Goal: Information Seeking & Learning: Check status

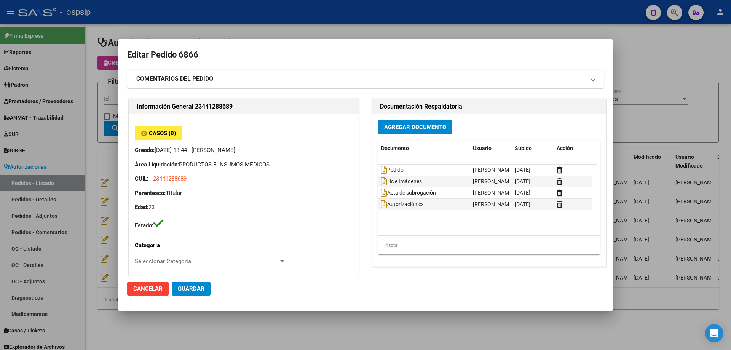
click at [85, 108] on div at bounding box center [365, 175] width 731 height 350
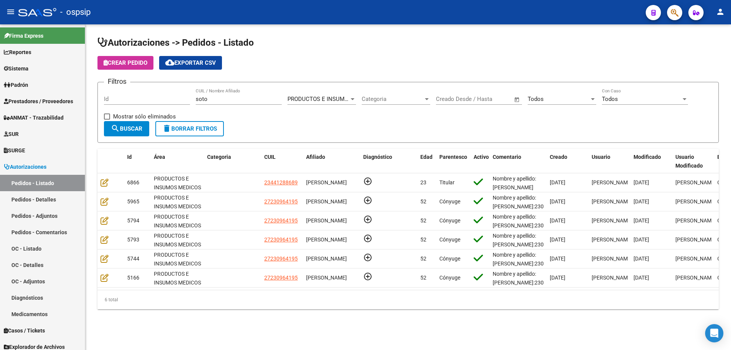
drag, startPoint x: 214, startPoint y: 96, endPoint x: 101, endPoint y: 89, distance: 112.5
click at [101, 89] on form "Filtros Id [PERSON_NAME] CUIL / Nombre Afiliado PRODUCTOS E INSUMOS MEDICOS Sel…" at bounding box center [407, 112] width 621 height 61
paste input "34641515"
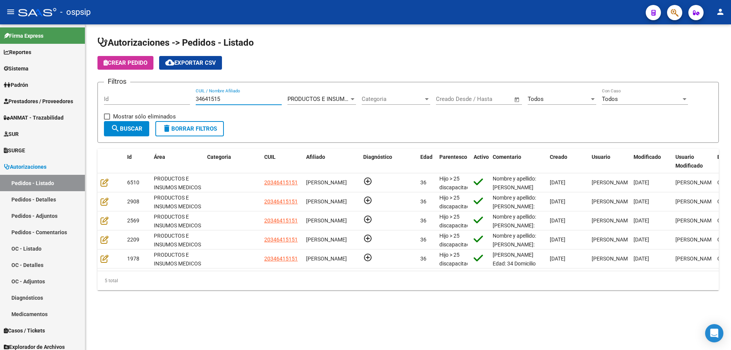
type input "34641515"
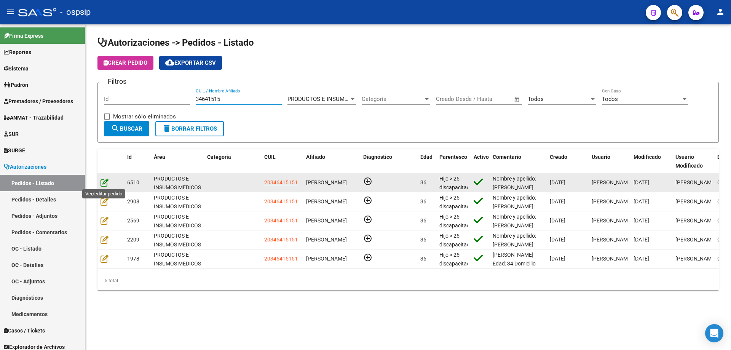
click at [106, 182] on icon at bounding box center [104, 182] width 8 height 8
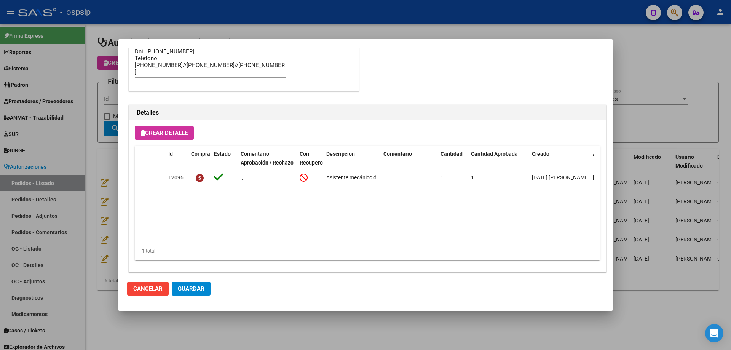
scroll to position [456, 0]
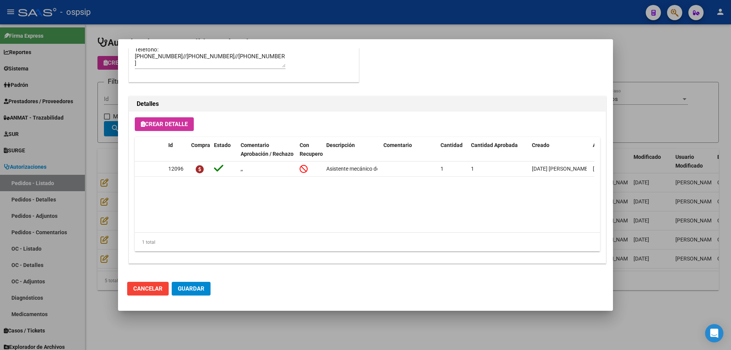
click at [106, 174] on div at bounding box center [365, 175] width 731 height 350
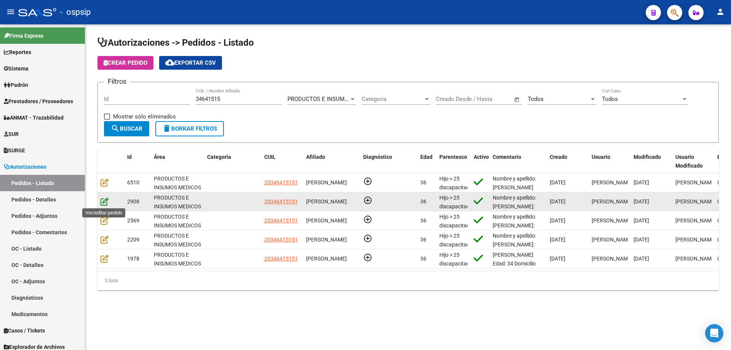
click at [106, 202] on icon at bounding box center [104, 201] width 8 height 8
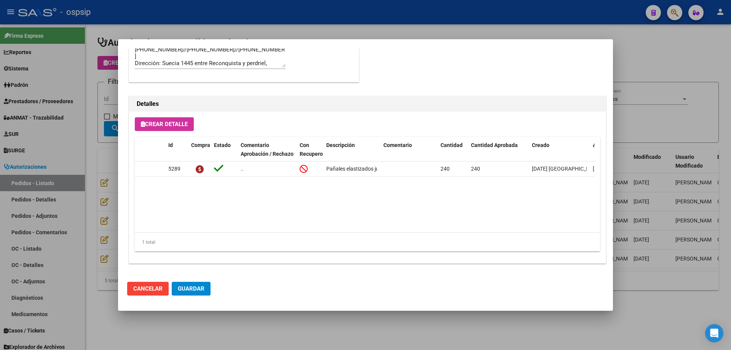
click at [105, 210] on div at bounding box center [365, 175] width 731 height 350
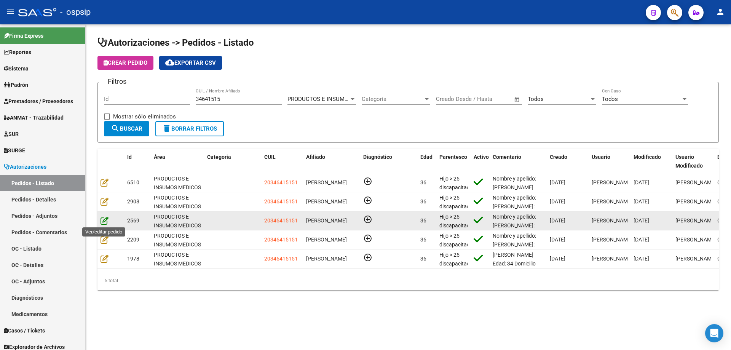
click at [105, 223] on icon at bounding box center [104, 220] width 8 height 8
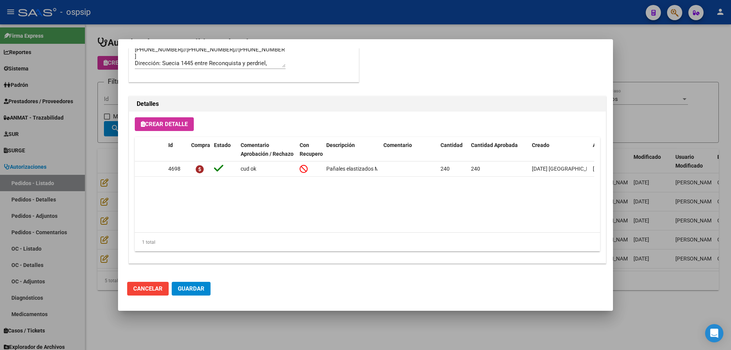
click at [114, 89] on div at bounding box center [365, 175] width 731 height 350
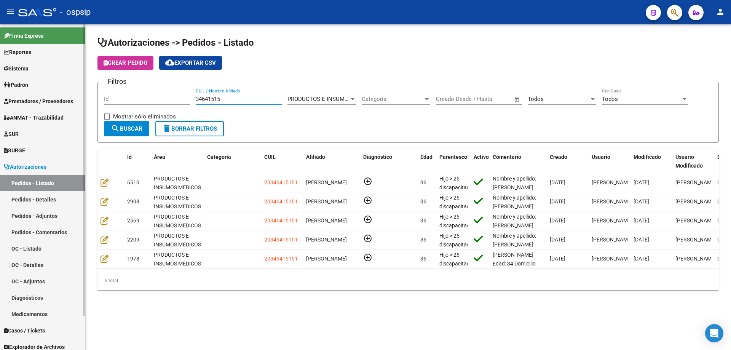
drag, startPoint x: 225, startPoint y: 96, endPoint x: 68, endPoint y: 95, distance: 157.6
click at [68, 95] on mat-sidenav-container "Firma Express Reportes Egresos Devengados Auditorías x Área Auditorías x Usuari…" at bounding box center [365, 186] width 731 height 325
paste input "53590001"
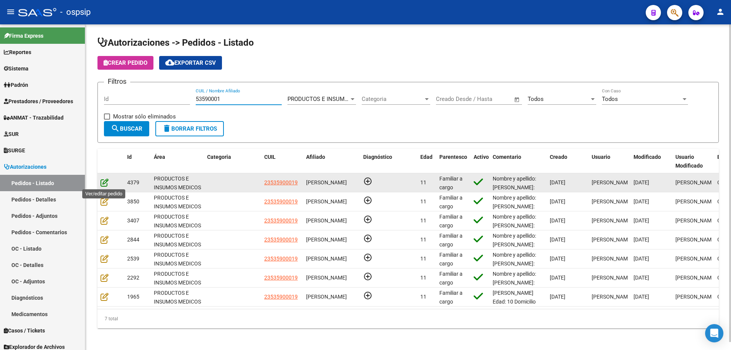
type input "53590001"
click at [103, 182] on icon at bounding box center [104, 182] width 8 height 8
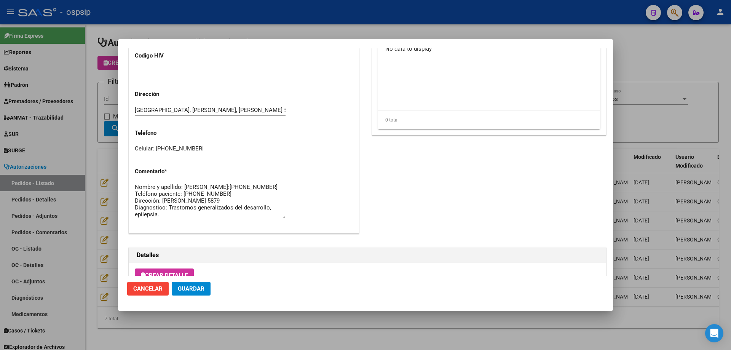
scroll to position [647, 0]
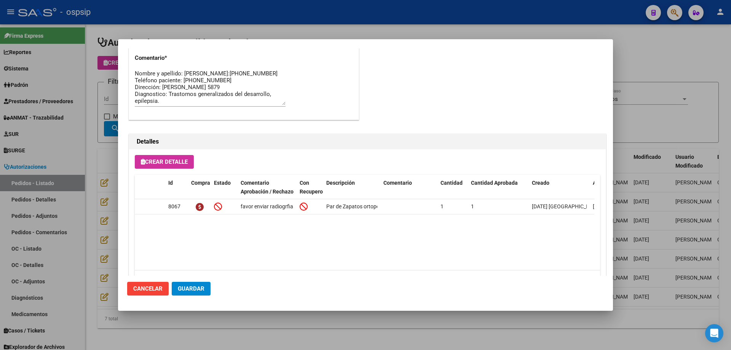
click at [107, 166] on div at bounding box center [365, 175] width 731 height 350
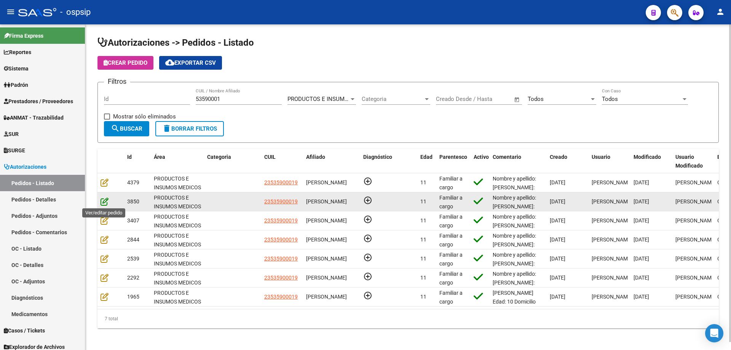
click at [104, 201] on icon at bounding box center [104, 201] width 8 height 8
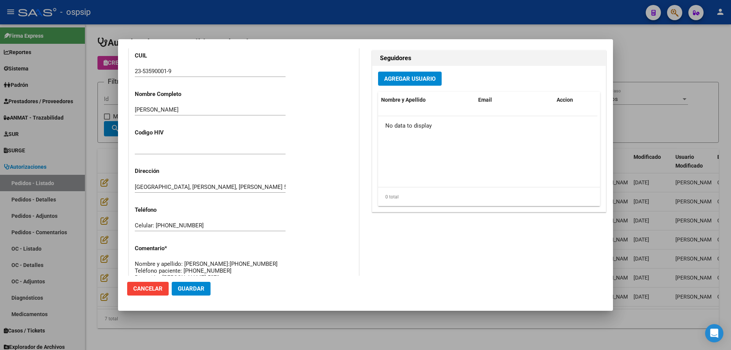
scroll to position [456, 0]
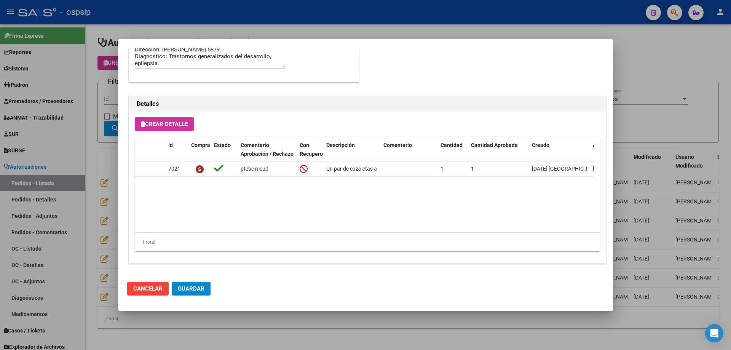
click at [88, 215] on div at bounding box center [365, 175] width 731 height 350
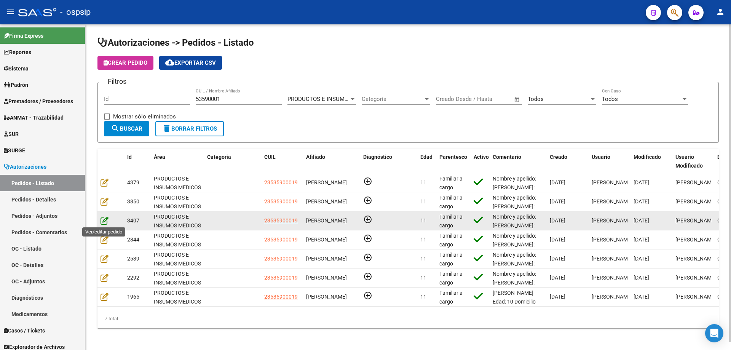
click at [105, 222] on icon at bounding box center [104, 220] width 8 height 8
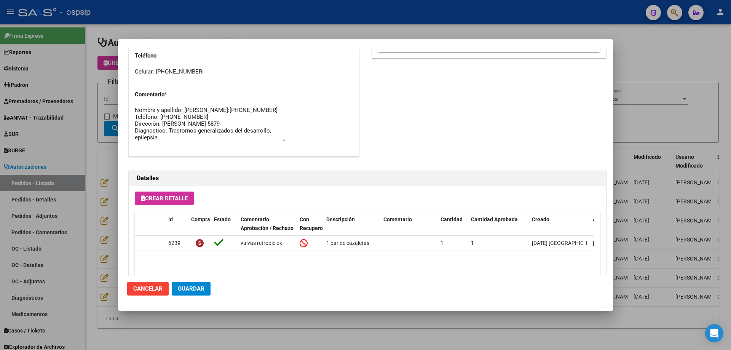
scroll to position [625, 0]
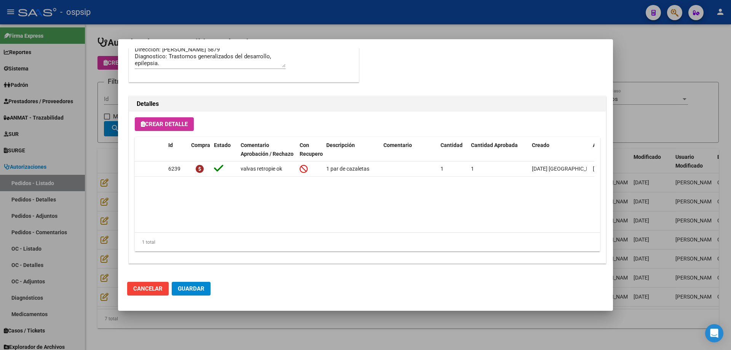
click at [88, 185] on div at bounding box center [365, 175] width 731 height 350
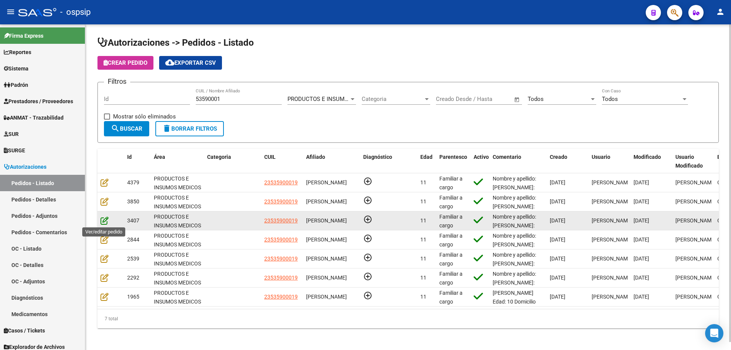
click at [104, 224] on icon at bounding box center [104, 220] width 8 height 8
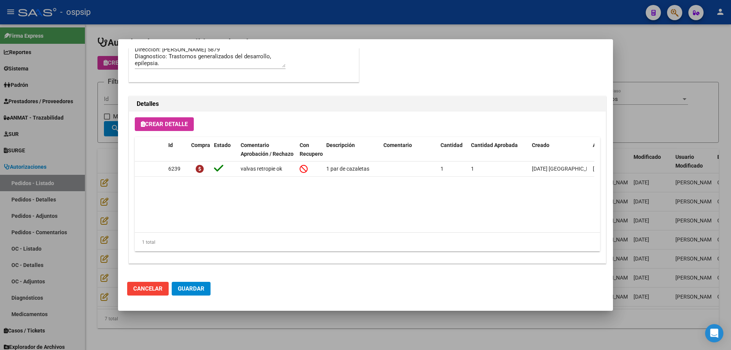
click at [99, 206] on div at bounding box center [365, 175] width 731 height 350
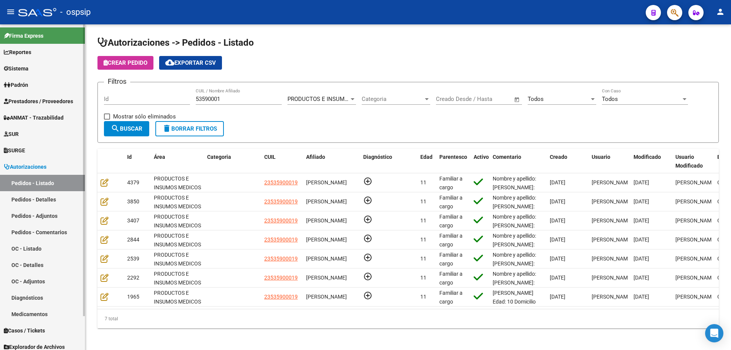
drag, startPoint x: 237, startPoint y: 100, endPoint x: 73, endPoint y: 88, distance: 163.8
click at [75, 87] on mat-sidenav-container "Firma Express Reportes Egresos Devengados Auditorías x Área Auditorías x Usuari…" at bounding box center [365, 186] width 731 height 325
paste input "44004350"
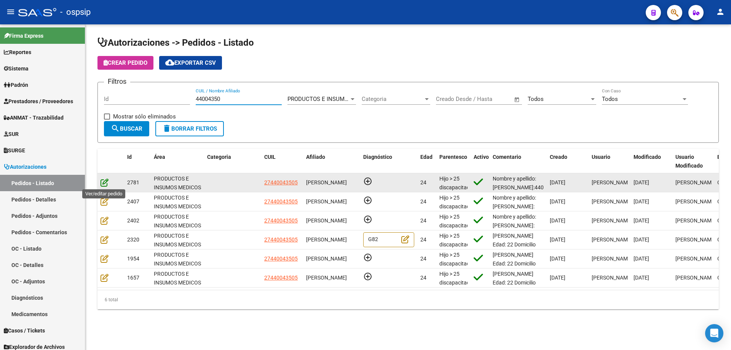
type input "44004350"
click at [101, 180] on icon at bounding box center [104, 182] width 8 height 8
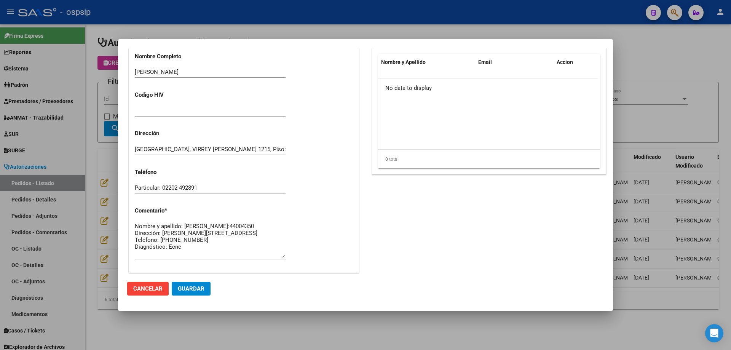
scroll to position [456, 0]
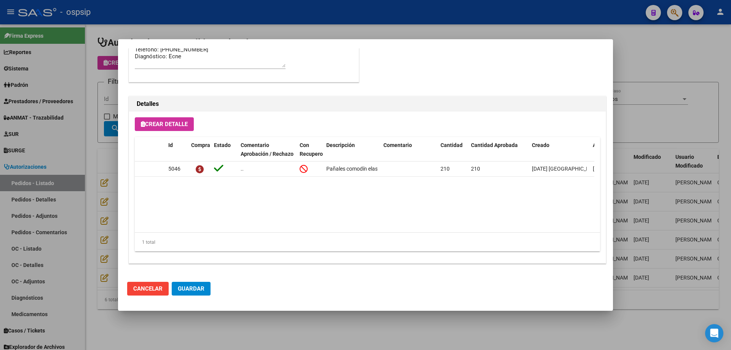
click at [103, 184] on div at bounding box center [365, 175] width 731 height 350
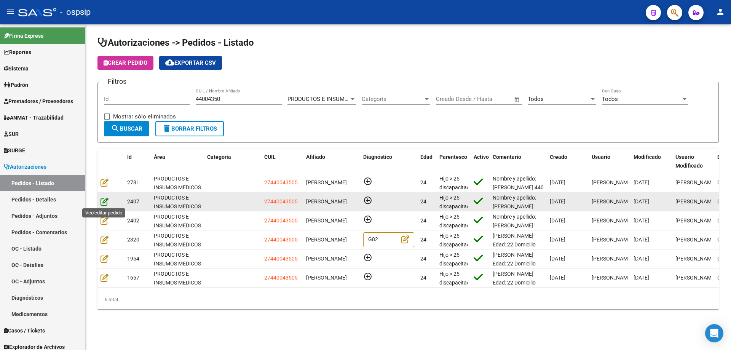
click at [107, 201] on icon at bounding box center [104, 201] width 8 height 8
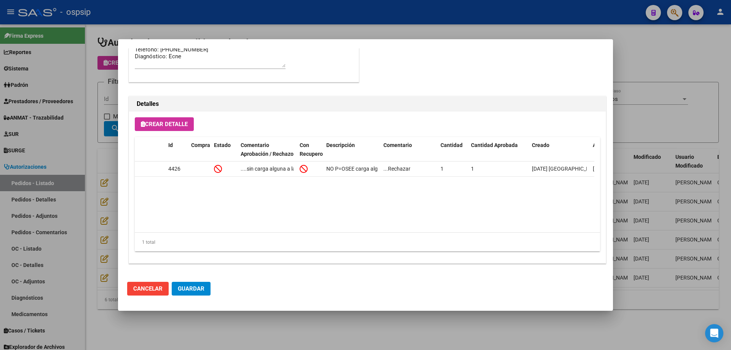
click at [92, 179] on div at bounding box center [365, 175] width 731 height 350
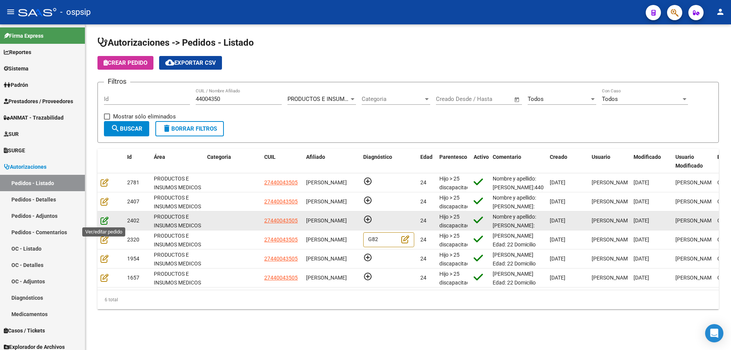
click at [102, 222] on icon at bounding box center [104, 220] width 8 height 8
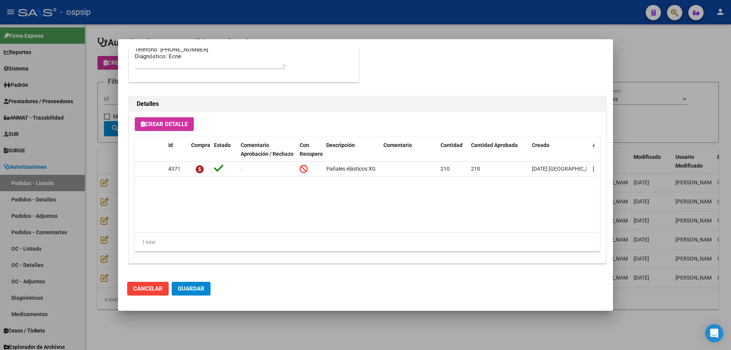
click at [93, 178] on div at bounding box center [365, 175] width 731 height 350
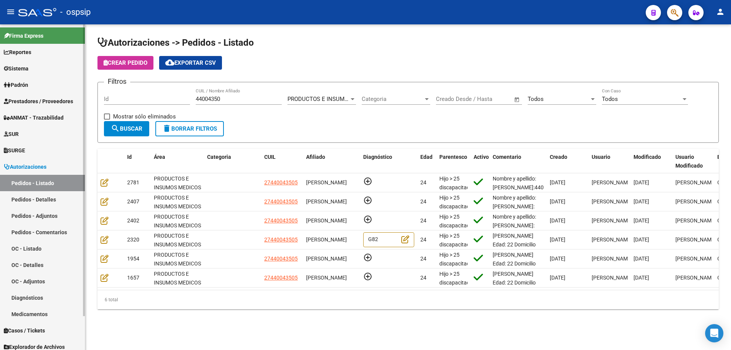
drag, startPoint x: 233, startPoint y: 98, endPoint x: 0, endPoint y: 89, distance: 233.5
click at [0, 90] on mat-sidenav-container "Firma Express Reportes Egresos Devengados Auditorías x Área Auditorías x Usuari…" at bounding box center [365, 186] width 731 height 325
paste input "48041528"
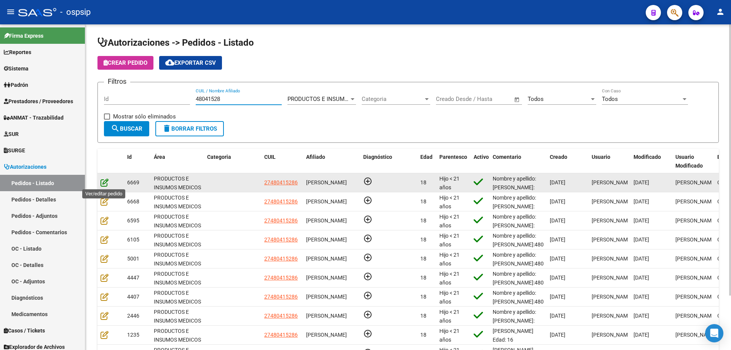
type input "48041528"
click at [107, 182] on icon at bounding box center [104, 182] width 8 height 8
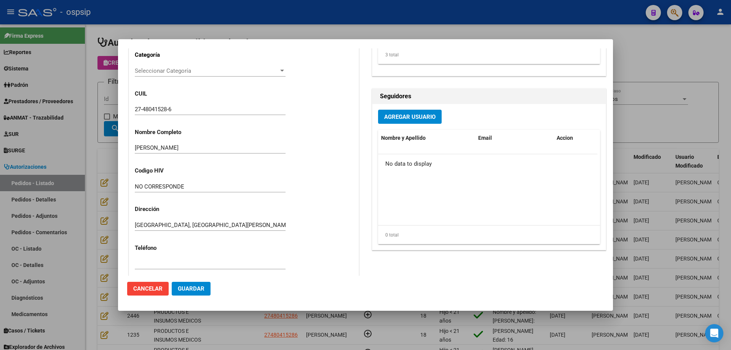
scroll to position [419, 0]
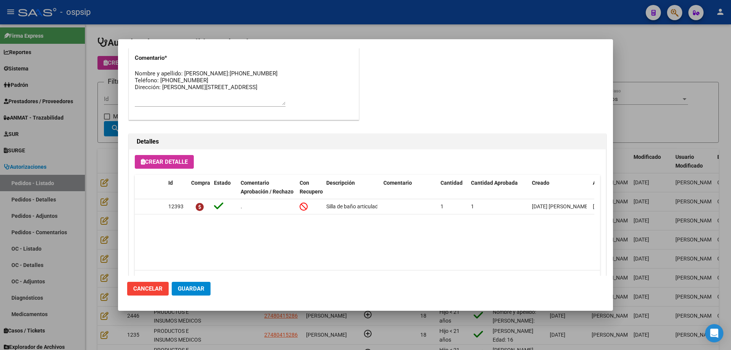
click at [103, 188] on div at bounding box center [365, 175] width 731 height 350
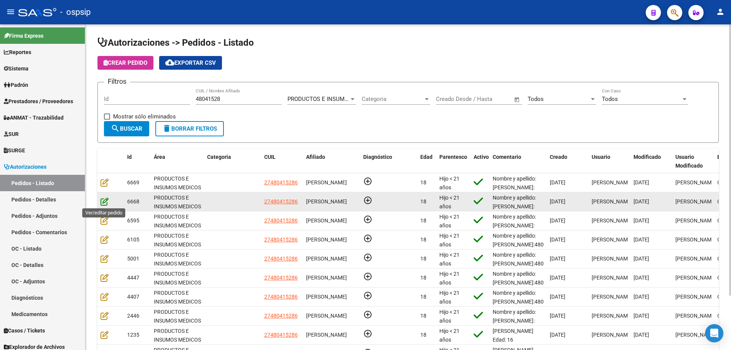
click at [103, 203] on icon at bounding box center [104, 201] width 8 height 8
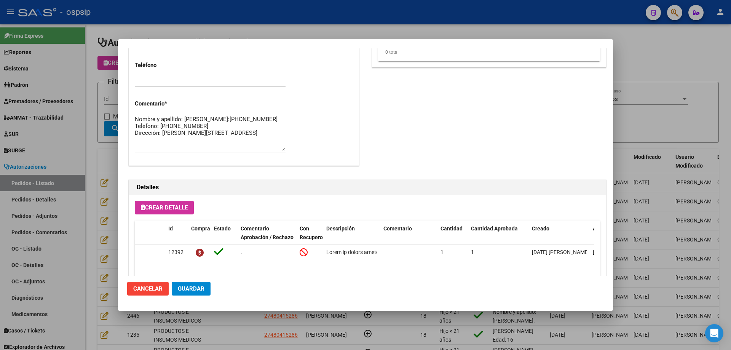
scroll to position [456, 0]
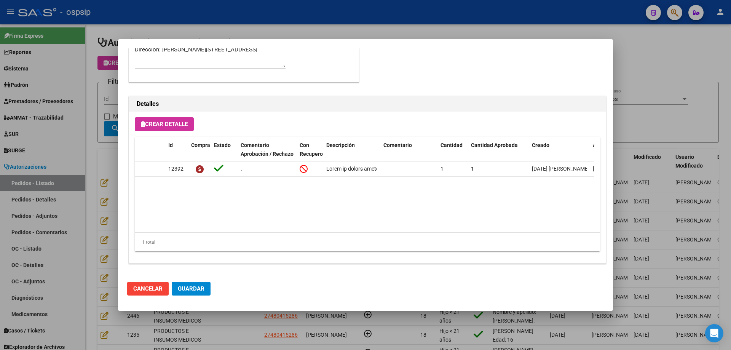
click at [96, 202] on div at bounding box center [365, 175] width 731 height 350
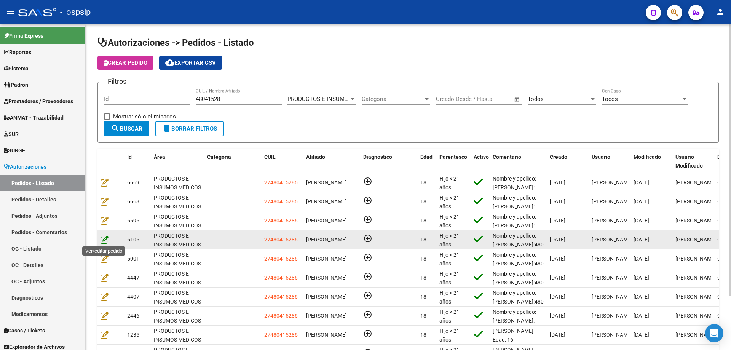
click at [106, 241] on icon at bounding box center [104, 239] width 8 height 8
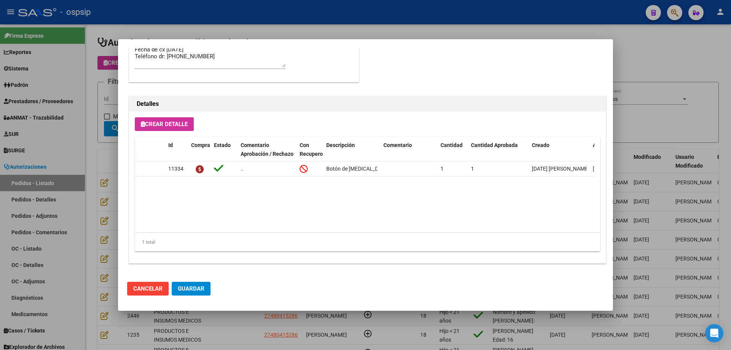
click at [108, 212] on div at bounding box center [365, 175] width 731 height 350
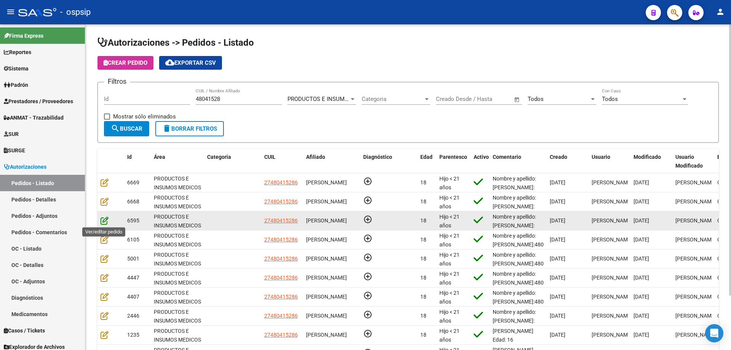
click at [104, 221] on icon at bounding box center [104, 220] width 8 height 8
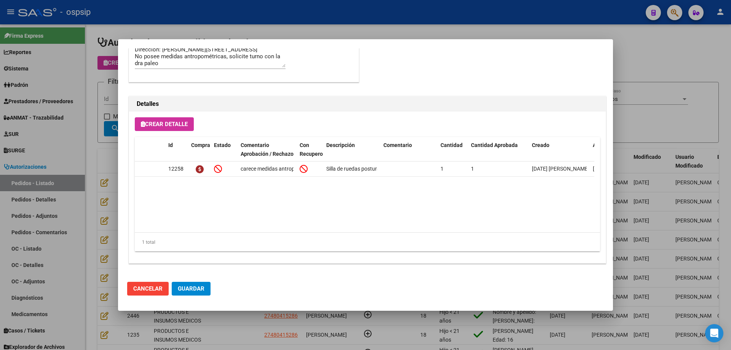
click at [115, 169] on div at bounding box center [365, 175] width 731 height 350
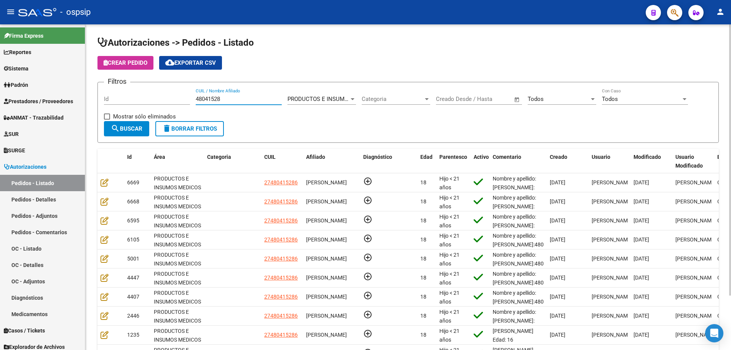
drag, startPoint x: 231, startPoint y: 99, endPoint x: 106, endPoint y: 87, distance: 125.5
click at [106, 87] on form "Filtros Id 48041528 CUIL / Nombre Afiliado PRODUCTOS E INSUMOS MEDICOS Seleccio…" at bounding box center [407, 112] width 621 height 61
paste input "55071647"
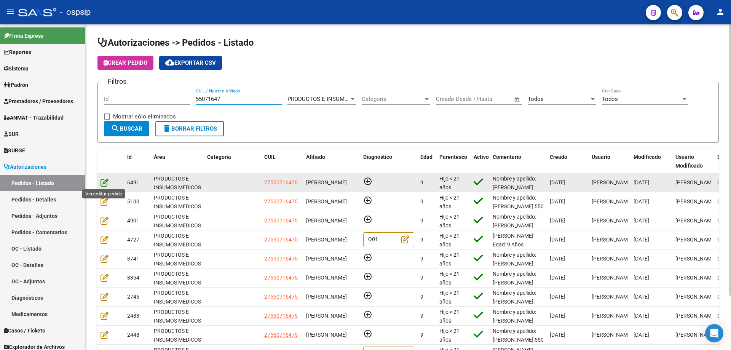
type input "55071647"
click at [103, 185] on icon at bounding box center [104, 182] width 8 height 8
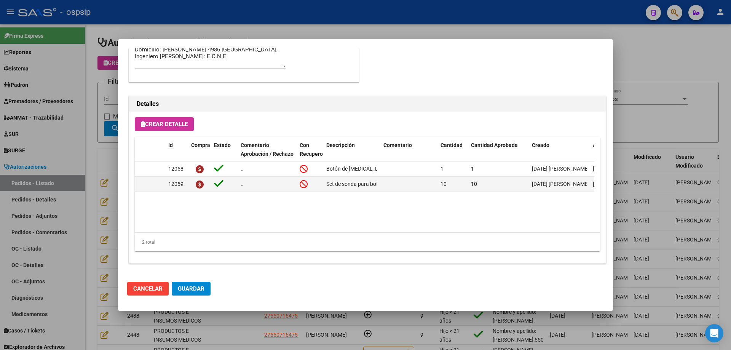
click at [105, 165] on div at bounding box center [365, 175] width 731 height 350
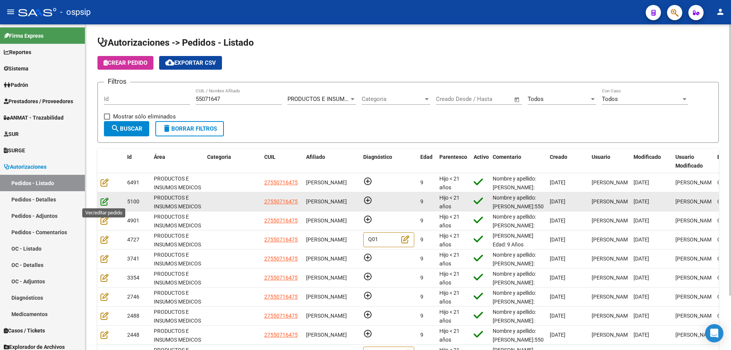
click at [105, 203] on icon at bounding box center [104, 201] width 8 height 8
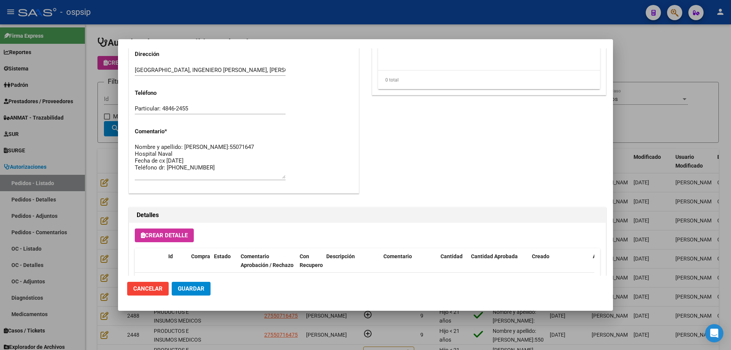
scroll to position [685, 0]
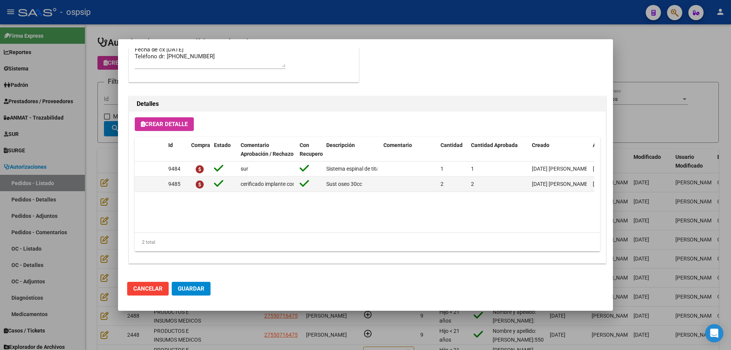
click at [112, 173] on div at bounding box center [365, 175] width 731 height 350
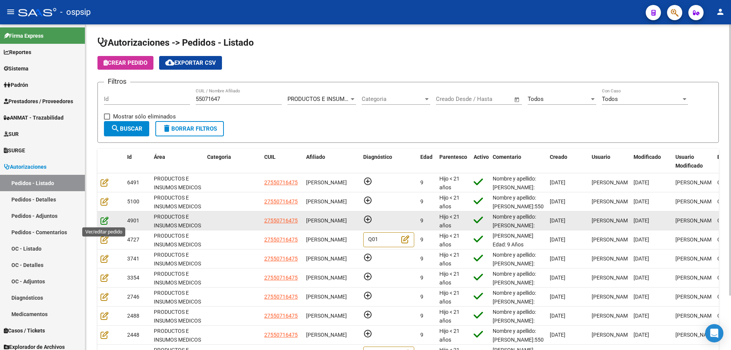
click at [105, 220] on icon at bounding box center [104, 220] width 8 height 8
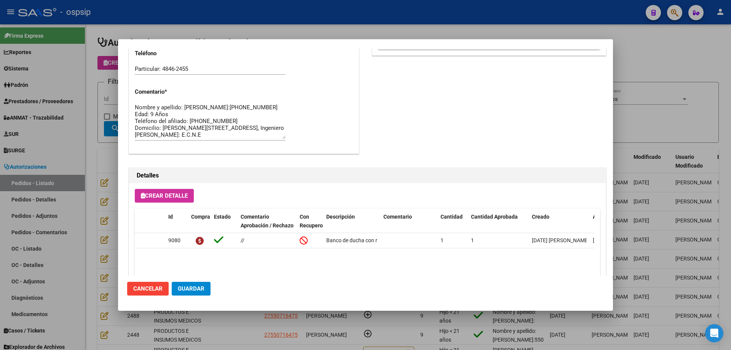
scroll to position [456, 0]
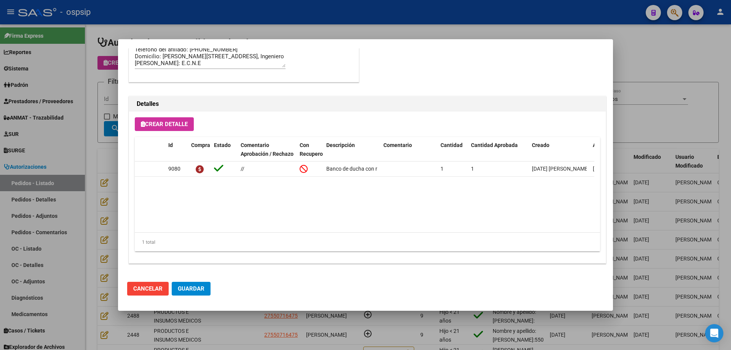
click at [69, 160] on div at bounding box center [365, 175] width 731 height 350
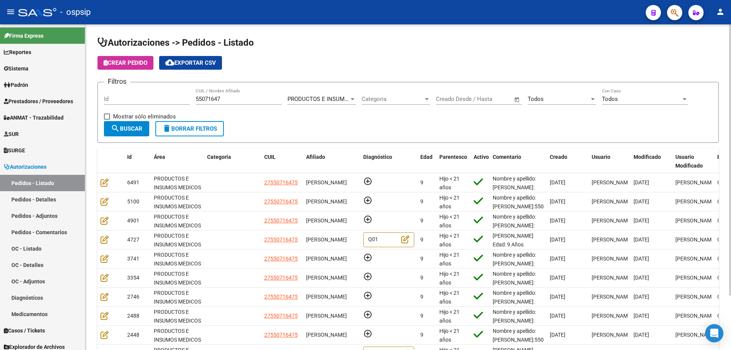
click at [236, 106] on div "55071647 CUIL / Nombre Afiliado" at bounding box center [239, 100] width 86 height 24
drag, startPoint x: 235, startPoint y: 98, endPoint x: 59, endPoint y: 98, distance: 176.2
click at [59, 98] on mat-sidenav-container "Firma Express Reportes Egresos Devengados Auditorías x Área Auditorías x Usuari…" at bounding box center [365, 186] width 731 height 325
paste input "56859126"
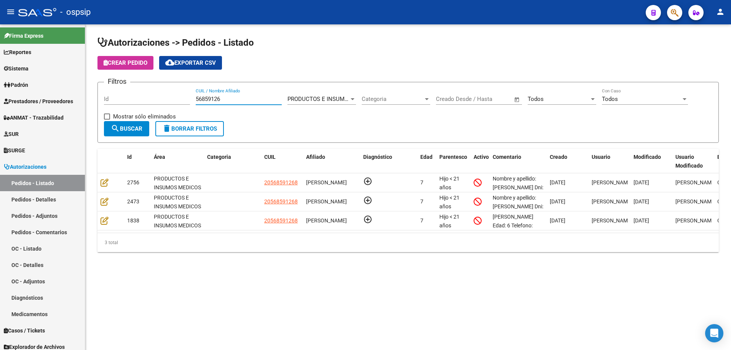
type input "56859126"
drag, startPoint x: 227, startPoint y: 97, endPoint x: 121, endPoint y: 88, distance: 106.7
click at [121, 88] on form "Filtros Id 56859126 CUIL / Nombre Afiliado PRODUCTOS E INSUMOS MEDICOS Seleccio…" at bounding box center [407, 112] width 621 height 61
paste input "47637611"
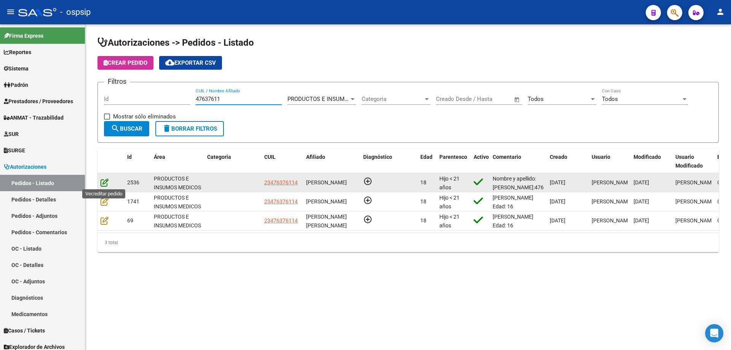
type input "47637611"
click at [105, 179] on icon at bounding box center [104, 182] width 8 height 8
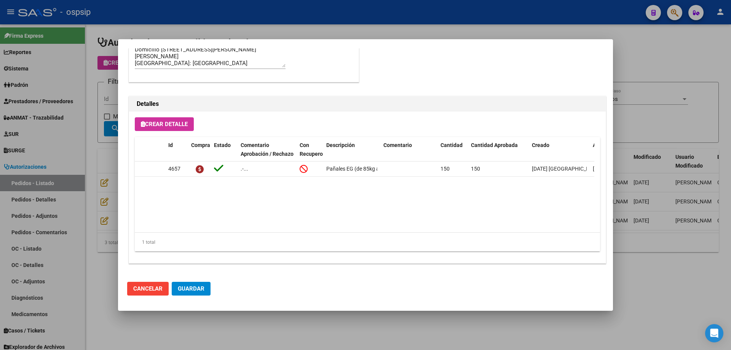
click at [112, 166] on div at bounding box center [365, 175] width 731 height 350
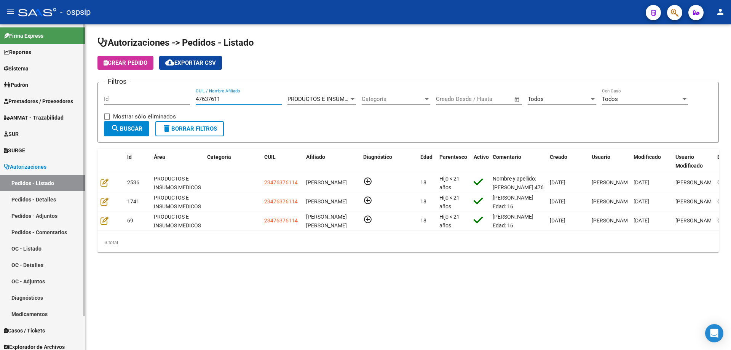
drag, startPoint x: 0, startPoint y: 72, endPoint x: 0, endPoint y: 65, distance: 7.2
click at [0, 71] on mat-sidenav-container "Firma Express Reportes Egresos Devengados Auditorías x Área Auditorías x Usuari…" at bounding box center [365, 186] width 731 height 325
paste input "55758099"
type input "55758099"
drag, startPoint x: 266, startPoint y: 99, endPoint x: 0, endPoint y: 83, distance: 266.6
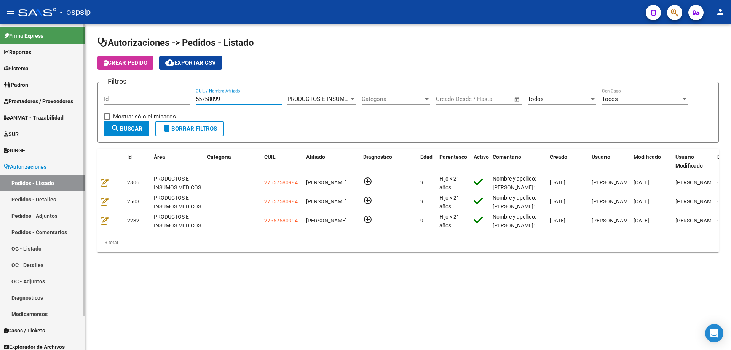
click at [0, 88] on mat-sidenav-container "Firma Express Reportes Egresos Devengados Auditorías x Área Auditorías x Usuari…" at bounding box center [365, 186] width 731 height 325
type input "V"
paste input "45746922"
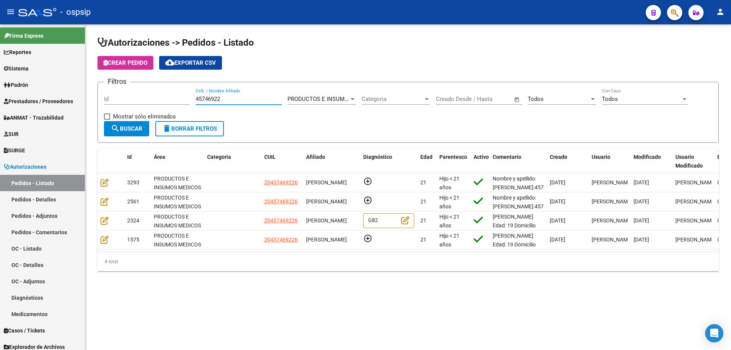
type input "45746922"
drag, startPoint x: 257, startPoint y: 99, endPoint x: 105, endPoint y: 83, distance: 151.9
click at [105, 88] on div "Filtros Id 45746922 CUIL / Nombre Afiliado PRODUCTOS E INSUMOS MEDICOS Seleccio…" at bounding box center [408, 104] width 608 height 33
paste input "37674878"
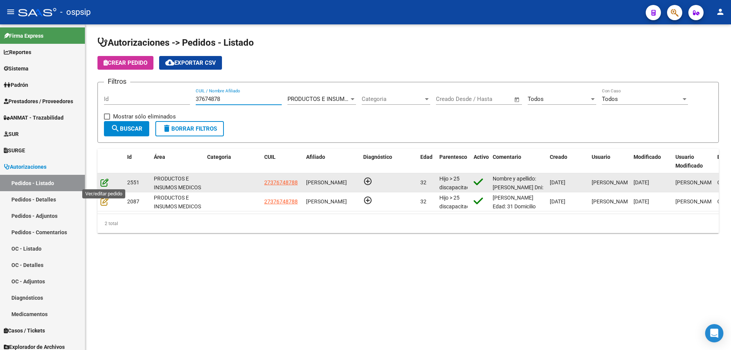
type input "37674878"
click at [102, 180] on icon at bounding box center [104, 182] width 8 height 8
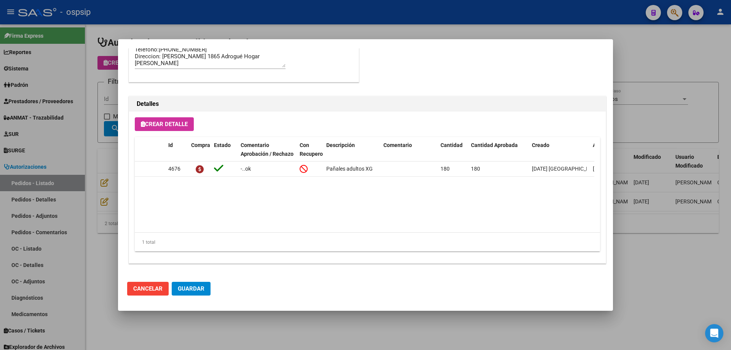
click at [94, 198] on div at bounding box center [365, 175] width 731 height 350
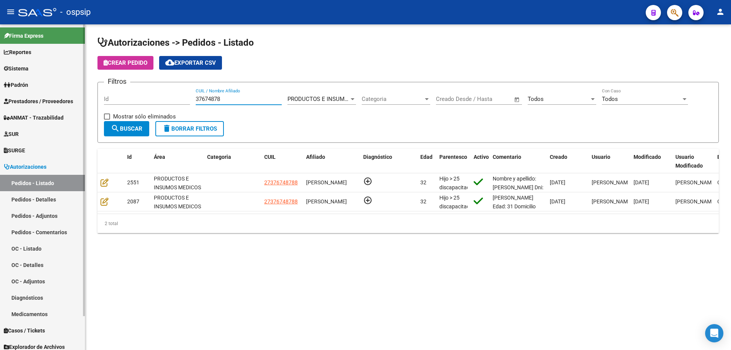
drag, startPoint x: 233, startPoint y: 97, endPoint x: 57, endPoint y: 89, distance: 176.4
click at [57, 89] on mat-sidenav-container "Firma Express Reportes Egresos Devengados Auditorías x Área Auditorías x Usuari…" at bounding box center [365, 186] width 731 height 325
paste input "48967316"
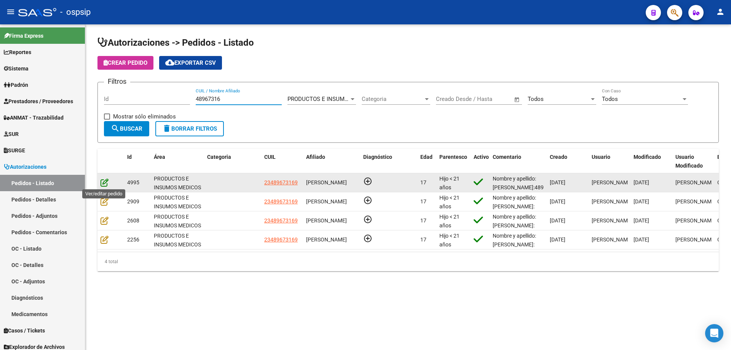
type input "48967316"
click at [104, 181] on icon at bounding box center [104, 182] width 8 height 8
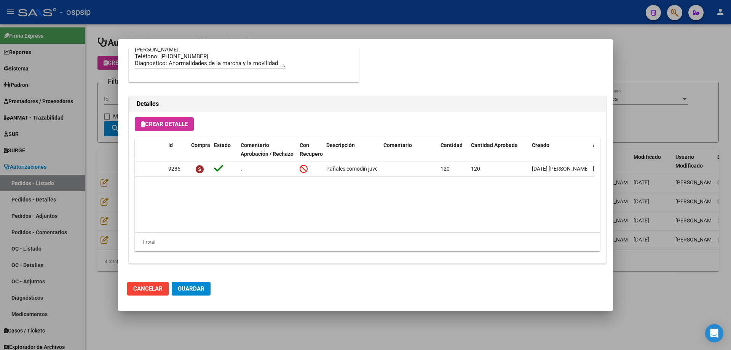
click at [93, 182] on div at bounding box center [365, 175] width 731 height 350
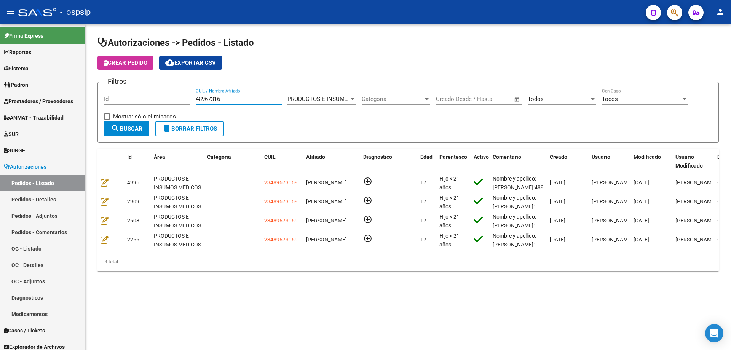
drag, startPoint x: 250, startPoint y: 100, endPoint x: 118, endPoint y: 88, distance: 132.6
click at [121, 89] on div "Filtros Id 48967316 CUIL / Nombre Afiliado PRODUCTOS E INSUMOS MEDICOS Seleccio…" at bounding box center [408, 104] width 608 height 33
paste input "23096419"
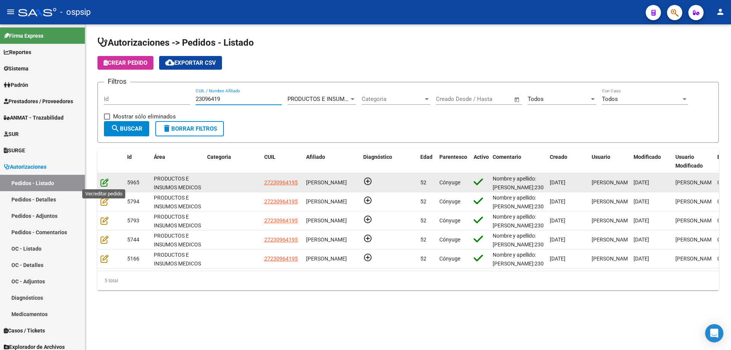
type input "23096419"
click at [105, 179] on icon at bounding box center [104, 182] width 8 height 8
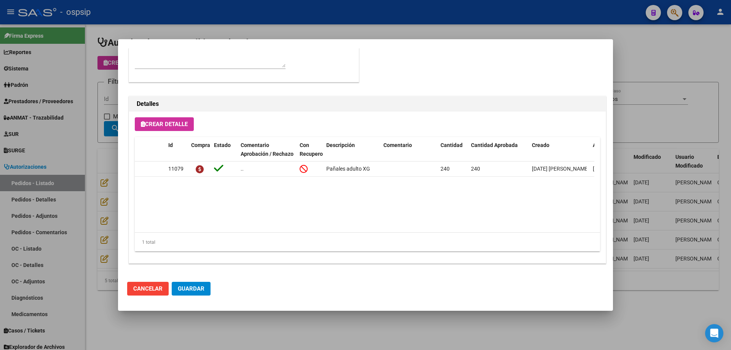
click at [92, 181] on div at bounding box center [365, 175] width 731 height 350
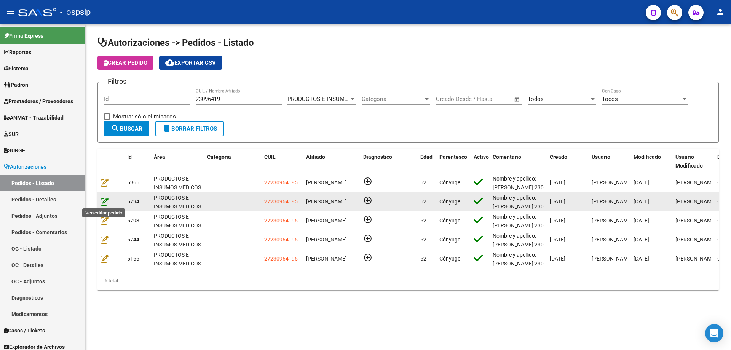
click at [105, 205] on icon at bounding box center [104, 201] width 8 height 8
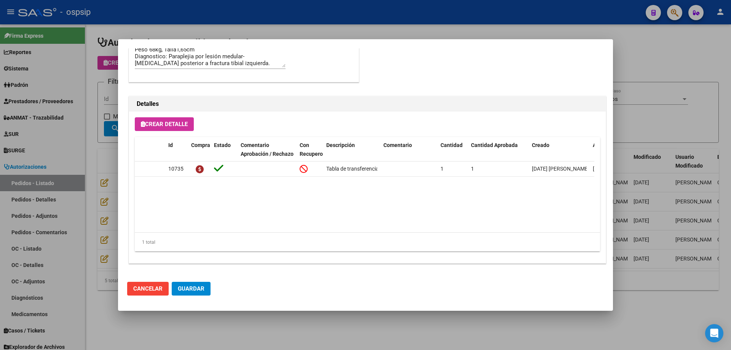
click at [100, 206] on div at bounding box center [365, 175] width 731 height 350
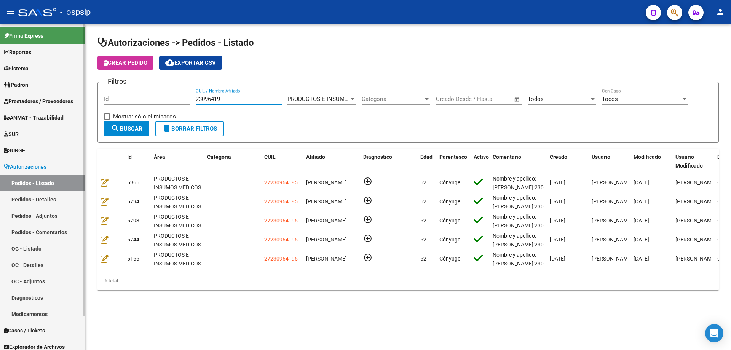
drag, startPoint x: 227, startPoint y: 96, endPoint x: 57, endPoint y: 89, distance: 169.9
click at [57, 89] on mat-sidenav-container "Firma Express Reportes Egresos Devengados Auditorías x Área Auditorías x Usuari…" at bounding box center [365, 186] width 731 height 325
paste input "58114866"
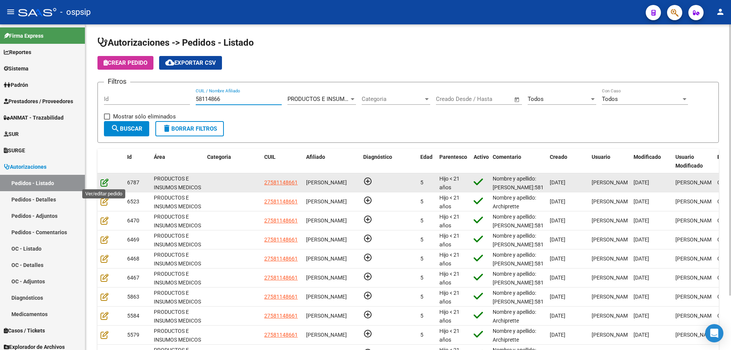
type input "58114866"
click at [104, 181] on icon at bounding box center [104, 182] width 8 height 8
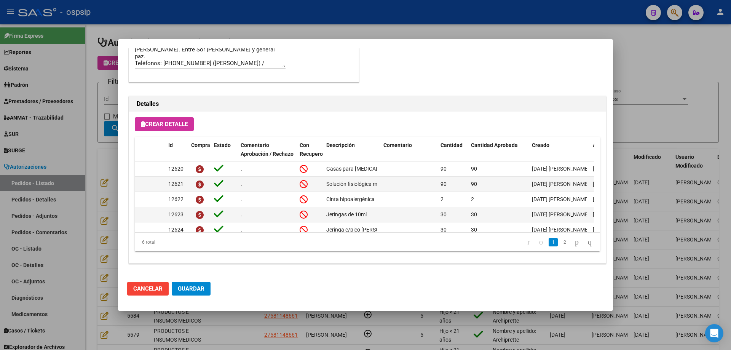
click at [102, 149] on div at bounding box center [365, 175] width 731 height 350
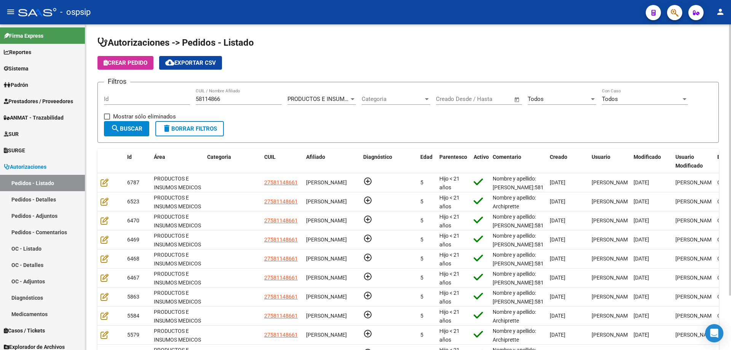
drag, startPoint x: 233, startPoint y: 98, endPoint x: 93, endPoint y: 93, distance: 140.5
click at [93, 93] on div "Autorizaciones -> Pedidos - Listado Crear Pedido cloud_download Exportar CSV Fi…" at bounding box center [408, 216] width 646 height 385
paste input "58617831"
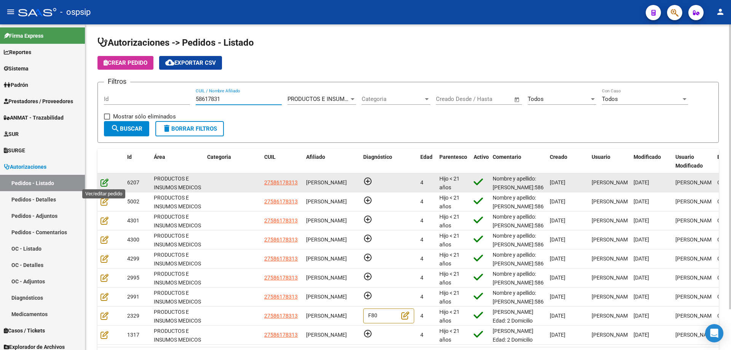
type input "58617831"
click at [103, 183] on icon at bounding box center [104, 182] width 8 height 8
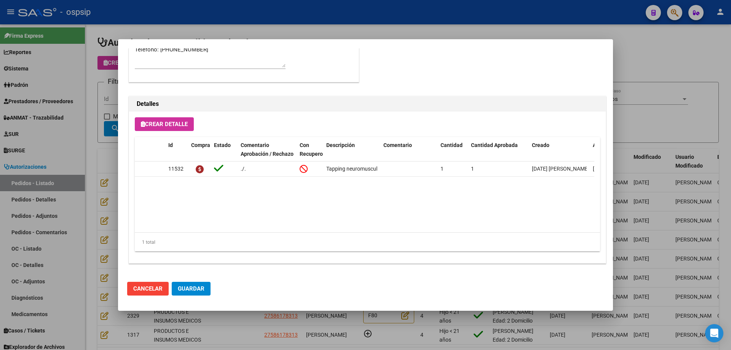
click at [102, 163] on div at bounding box center [365, 175] width 731 height 350
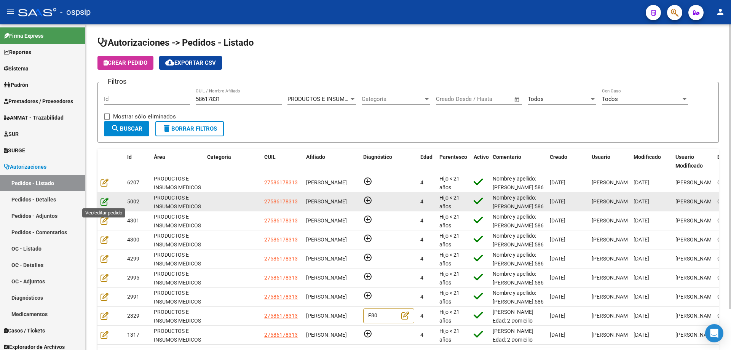
click at [107, 203] on icon at bounding box center [104, 201] width 8 height 8
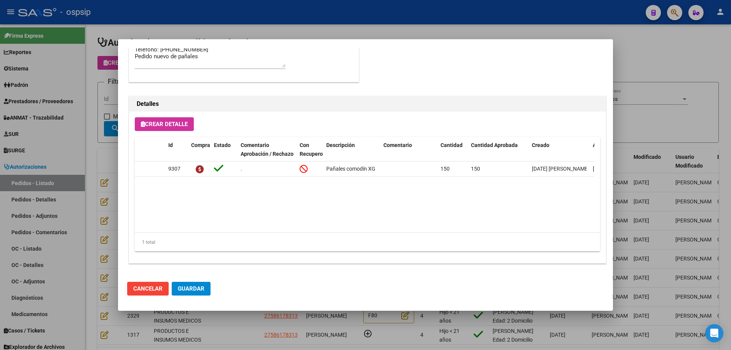
click at [114, 152] on div at bounding box center [365, 175] width 731 height 350
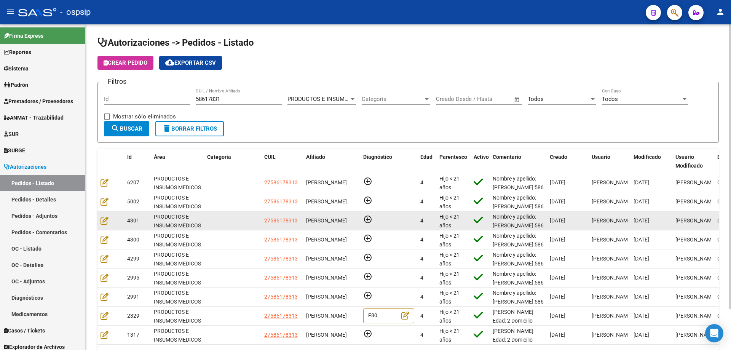
click at [100, 221] on datatable-body-cell at bounding box center [110, 220] width 27 height 19
click at [107, 219] on icon at bounding box center [104, 220] width 8 height 8
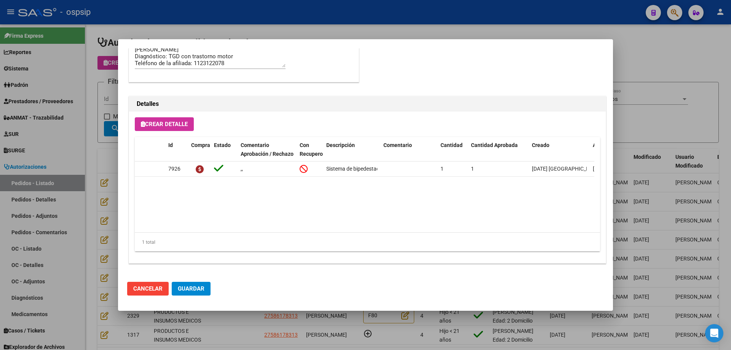
click at [81, 196] on div at bounding box center [365, 175] width 731 height 350
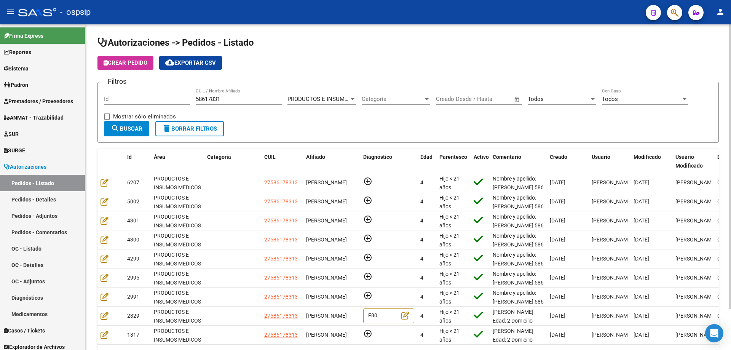
drag, startPoint x: 223, startPoint y: 96, endPoint x: 101, endPoint y: 81, distance: 123.1
click at [101, 81] on app-list-header "Autorizaciones -> Pedidos - Listado Crear Pedido cloud_download Exportar CSV Fi…" at bounding box center [407, 90] width 621 height 106
paste input "57017899"
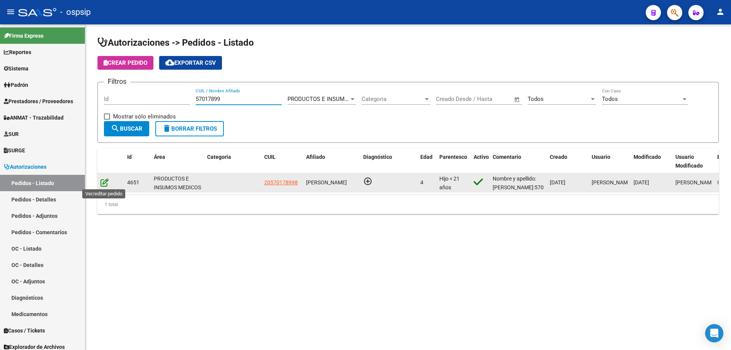
type input "57017899"
click at [106, 183] on icon at bounding box center [104, 182] width 8 height 8
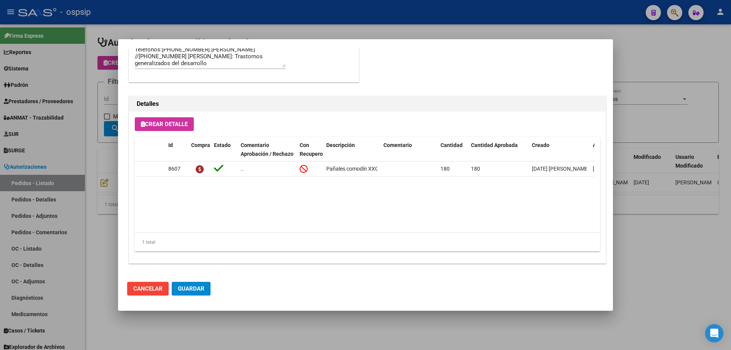
click at [115, 204] on div at bounding box center [365, 175] width 731 height 350
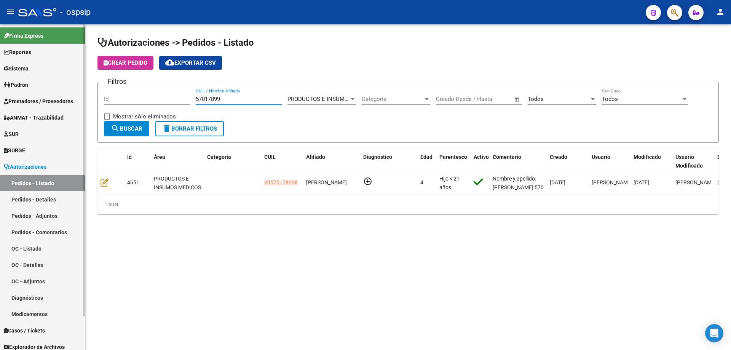
drag, startPoint x: 230, startPoint y: 97, endPoint x: 0, endPoint y: 96, distance: 229.5
click at [0, 96] on mat-sidenav-container "Firma Express Reportes Egresos Devengados Auditorías x Área Auditorías x Usuari…" at bounding box center [365, 186] width 731 height 325
paste input "40741919"
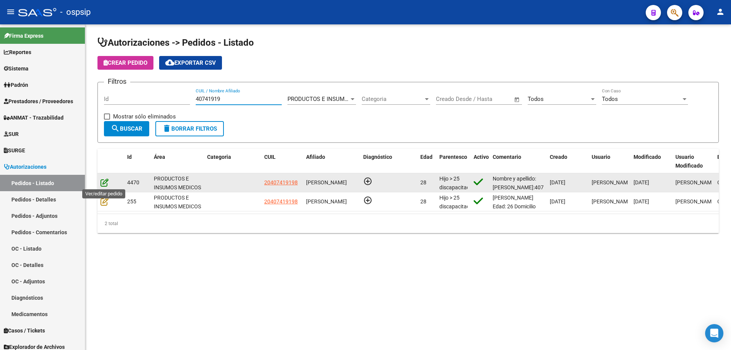
type input "40741919"
click at [107, 182] on icon at bounding box center [104, 182] width 8 height 8
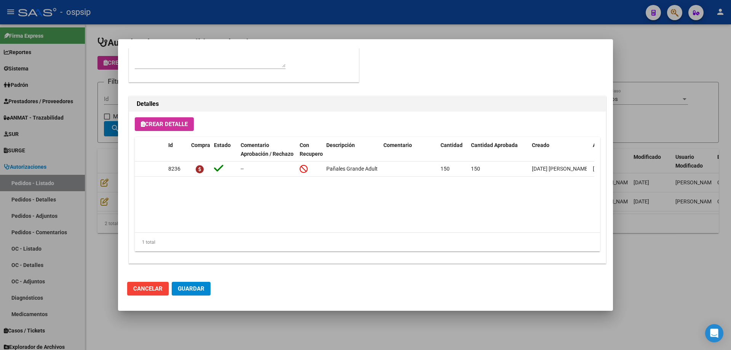
click at [99, 165] on div at bounding box center [365, 175] width 731 height 350
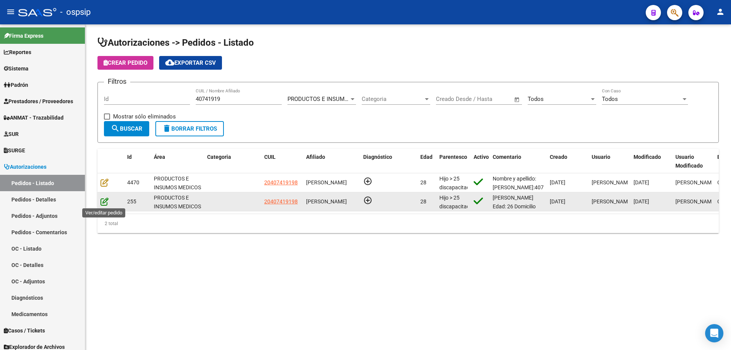
click at [107, 201] on icon at bounding box center [104, 201] width 8 height 8
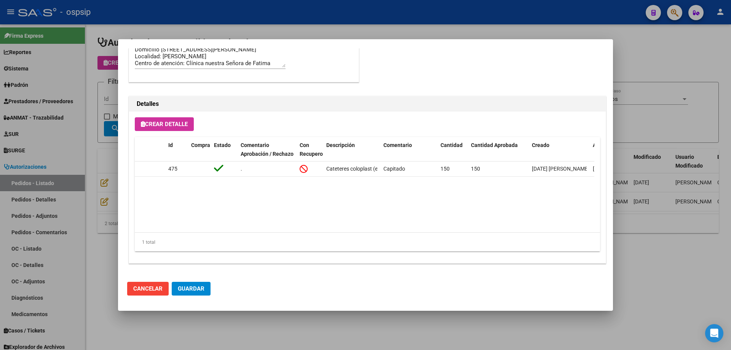
click at [118, 152] on mat-dialog-content "Editar Pedido 255 COMENTARIOS DEL PEDIDO Escriba su comentario aquí. Enviar com…" at bounding box center [365, 161] width 495 height 227
click at [102, 152] on div at bounding box center [365, 175] width 731 height 350
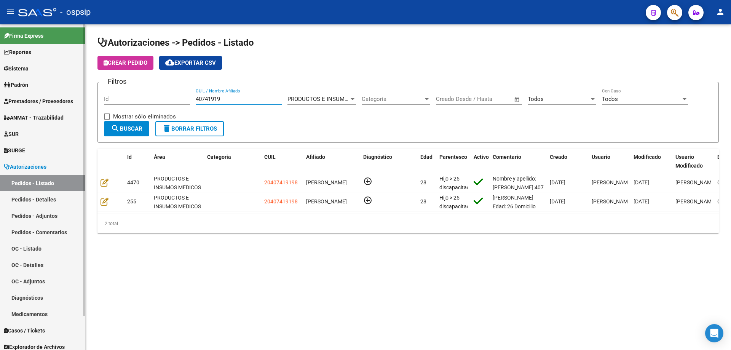
drag, startPoint x: 247, startPoint y: 99, endPoint x: 67, endPoint y: 90, distance: 179.9
click at [67, 90] on mat-sidenav-container "Firma Express Reportes Egresos Devengados Auditorías x Área Auditorías x Usuari…" at bounding box center [365, 186] width 731 height 325
paste input "43394985"
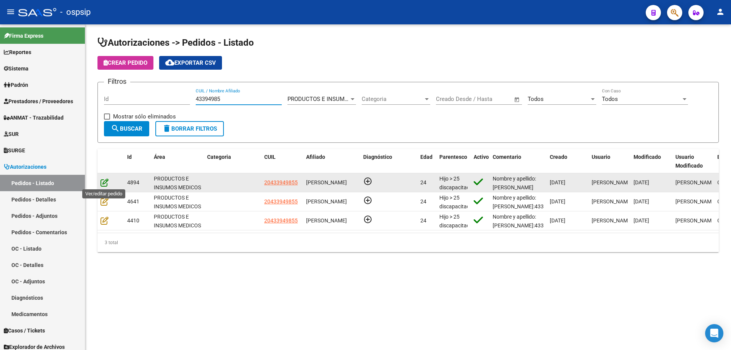
type input "43394985"
click at [106, 181] on icon at bounding box center [104, 182] width 8 height 8
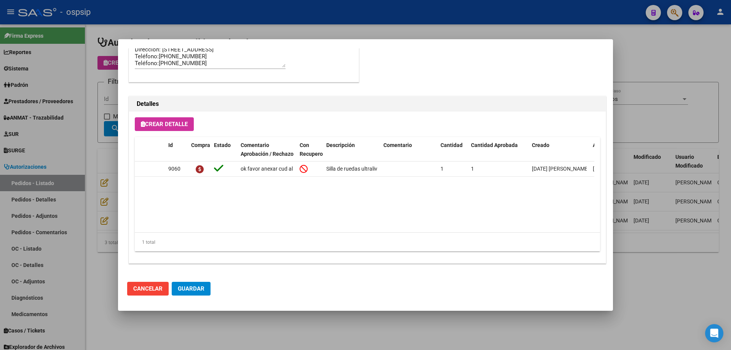
click at [113, 182] on div at bounding box center [365, 175] width 731 height 350
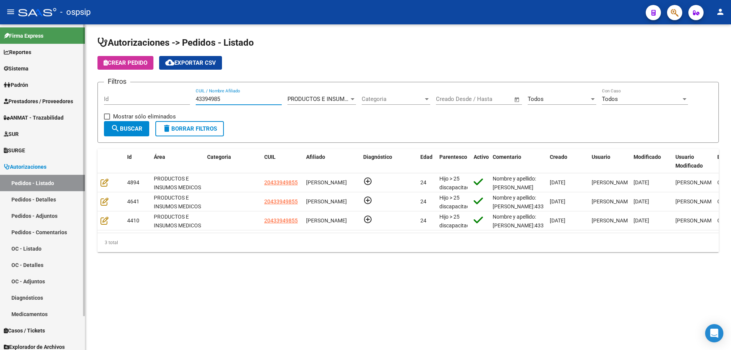
drag, startPoint x: 229, startPoint y: 98, endPoint x: 30, endPoint y: 67, distance: 201.6
click at [30, 67] on mat-sidenav-container "Firma Express Reportes Egresos Devengados Auditorías x Área Auditorías x Usuari…" at bounding box center [365, 186] width 731 height 325
paste input "55424435"
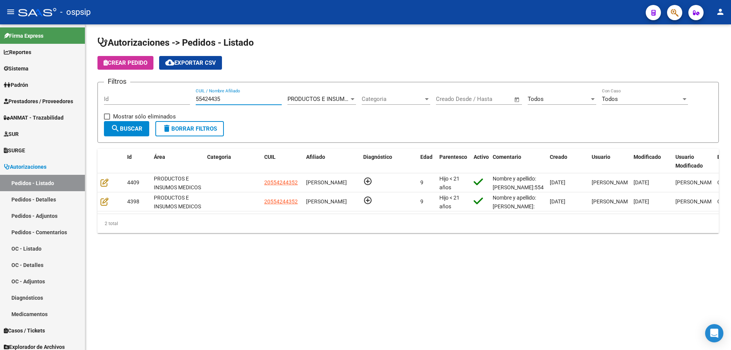
type input "55424435"
click at [80, 96] on mat-sidenav-container "Firma Express Reportes Egresos Devengados Auditorías x Área Auditorías x Usuari…" at bounding box center [365, 186] width 731 height 325
paste input "23807529"
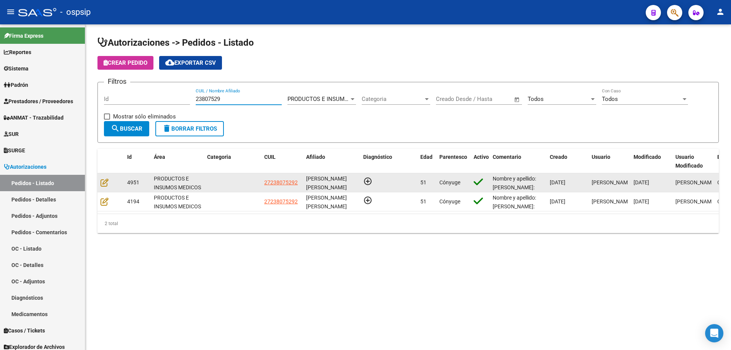
click at [99, 180] on datatable-body-cell at bounding box center [110, 182] width 27 height 19
click at [105, 180] on icon at bounding box center [104, 182] width 8 height 8
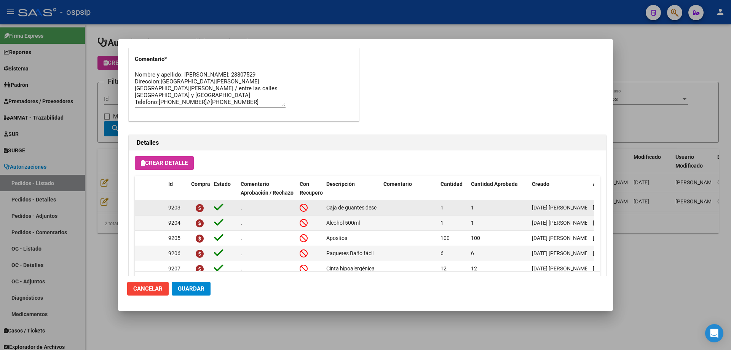
scroll to position [418, 0]
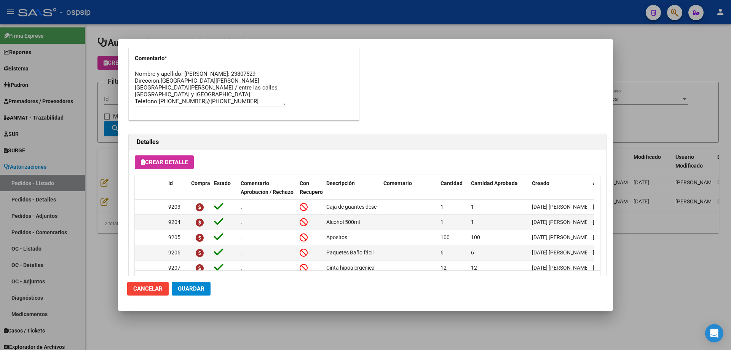
click at [80, 198] on div at bounding box center [365, 175] width 731 height 350
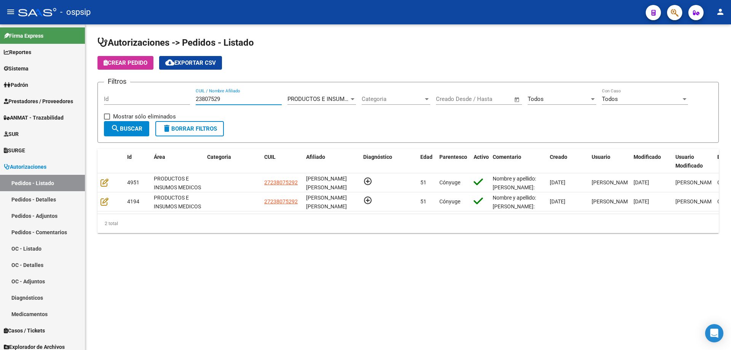
click at [257, 102] on input "23807529" at bounding box center [239, 99] width 86 height 7
type input "2"
paste input "55191347"
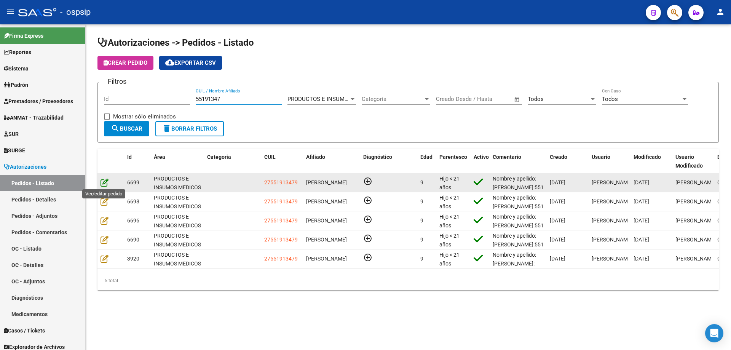
type input "55191347"
click at [101, 179] on icon at bounding box center [104, 182] width 8 height 8
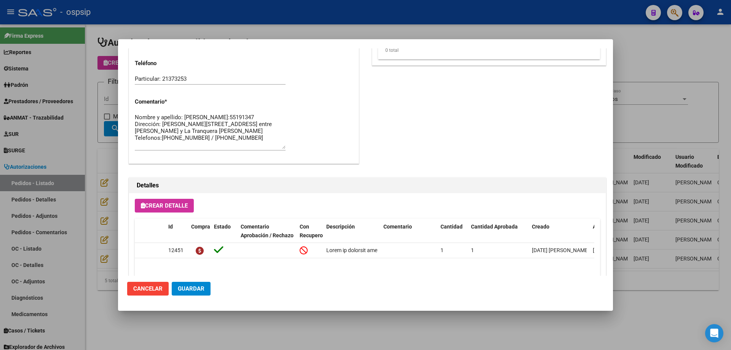
scroll to position [456, 0]
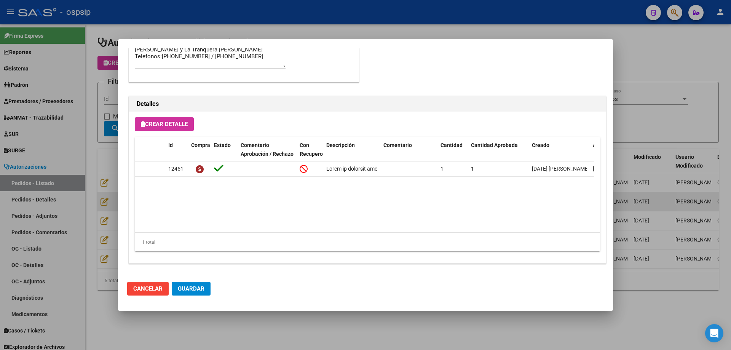
drag, startPoint x: 98, startPoint y: 184, endPoint x: 104, endPoint y: 194, distance: 11.1
click at [99, 184] on div at bounding box center [365, 175] width 731 height 350
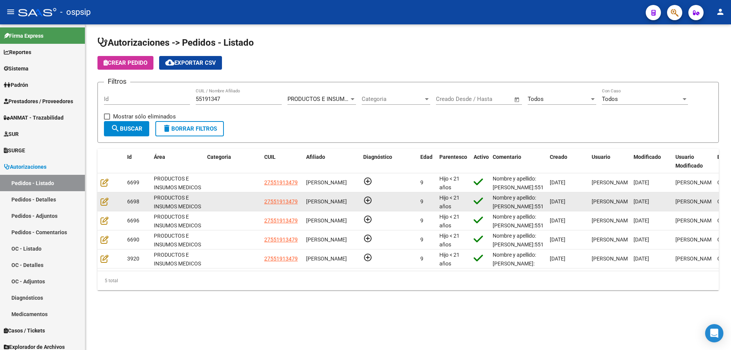
click at [108, 204] on div at bounding box center [110, 201] width 21 height 9
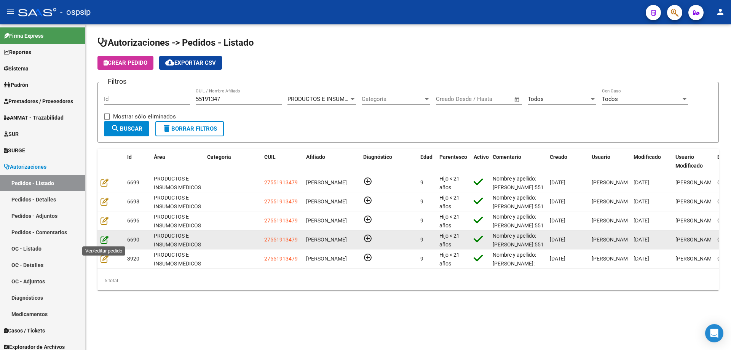
click at [105, 242] on icon at bounding box center [104, 239] width 8 height 8
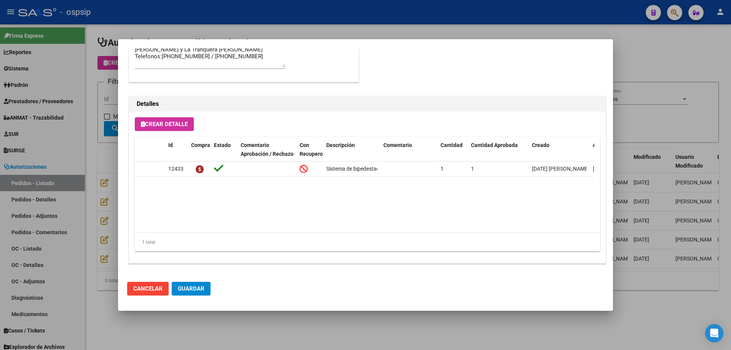
click at [100, 185] on div at bounding box center [365, 175] width 731 height 350
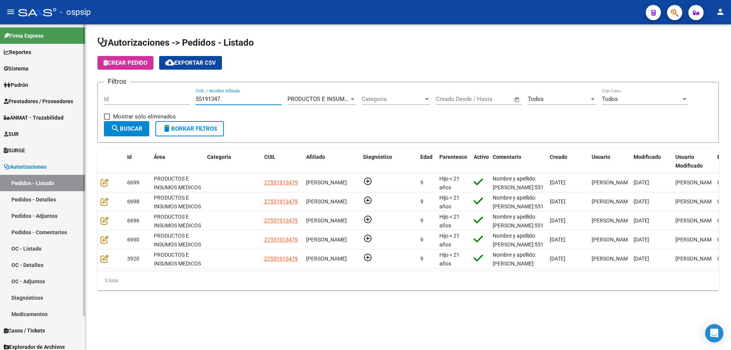
drag, startPoint x: 223, startPoint y: 99, endPoint x: 22, endPoint y: 89, distance: 200.5
click at [22, 89] on mat-sidenav-container "Firma Express Reportes Egresos Devengados Auditorías x Área Auditorías x Usuari…" at bounding box center [365, 186] width 731 height 325
paste input "58364621"
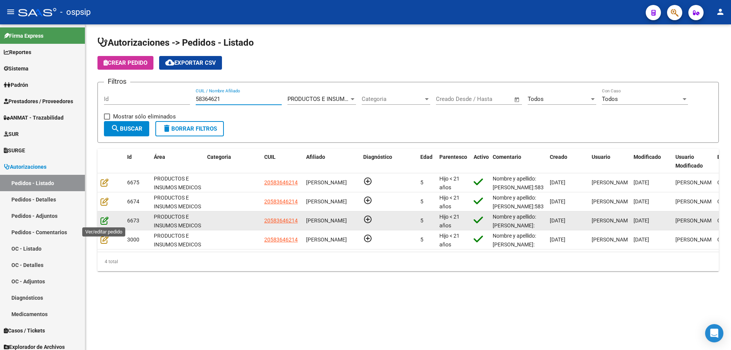
type input "58364621"
click at [104, 220] on icon at bounding box center [104, 220] width 8 height 8
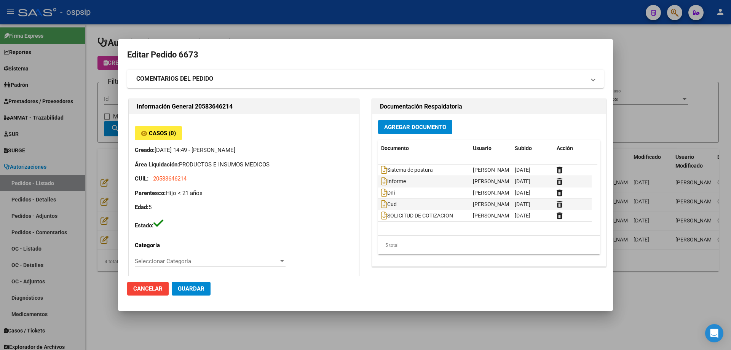
click at [110, 177] on div at bounding box center [365, 175] width 731 height 350
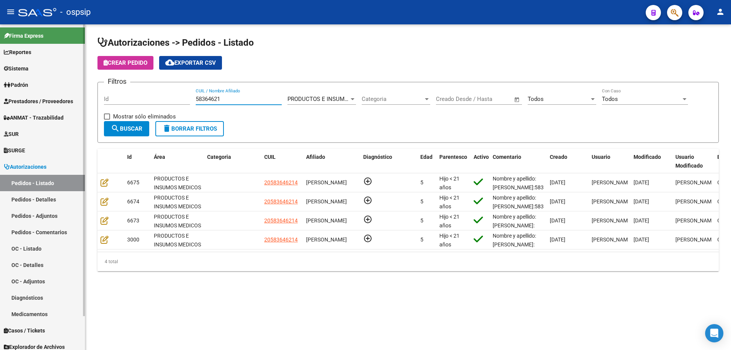
drag, startPoint x: 233, startPoint y: 102, endPoint x: 0, endPoint y: 85, distance: 233.2
click at [0, 85] on mat-sidenav-container "Firma Express Reportes Egresos Devengados Auditorías x Área Auditorías x Usuari…" at bounding box center [365, 186] width 731 height 325
paste input "57660944"
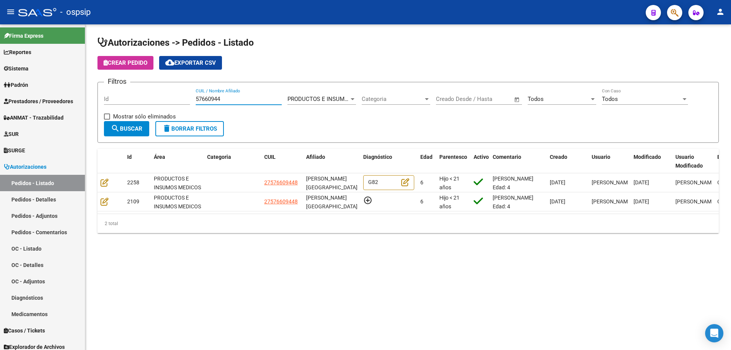
type input "57660944"
drag, startPoint x: 250, startPoint y: 98, endPoint x: 89, endPoint y: 88, distance: 161.4
click at [89, 88] on div "Autorizaciones -> Pedidos - Listado Crear Pedido cloud_download Exportar CSV Fi…" at bounding box center [408, 140] width 646 height 233
paste input "58492864"
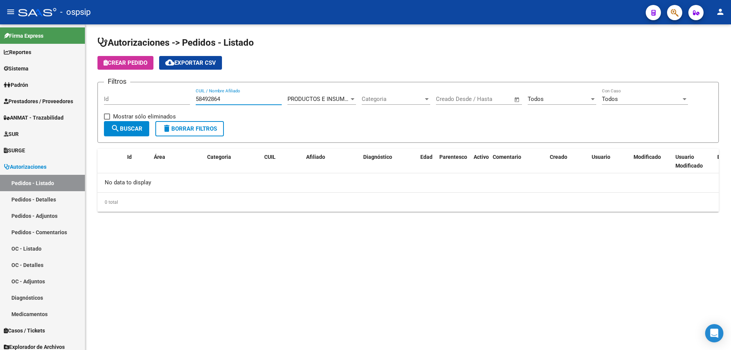
drag, startPoint x: 197, startPoint y: 99, endPoint x: 205, endPoint y: 102, distance: 9.2
click at [196, 99] on input "58492864" at bounding box center [239, 99] width 86 height 7
drag, startPoint x: 250, startPoint y: 101, endPoint x: 129, endPoint y: 102, distance: 121.4
click at [120, 103] on div "Filtros Id 58492864 CUIL / Nombre Afiliado PRODUCTOS E INSUMOS MEDICOS Seleccio…" at bounding box center [408, 104] width 608 height 33
click at [226, 101] on input "58492864" at bounding box center [239, 99] width 86 height 7
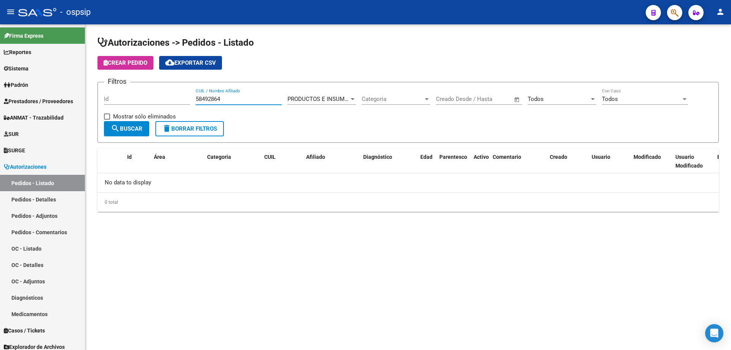
drag, startPoint x: 227, startPoint y: 91, endPoint x: 225, endPoint y: 95, distance: 4.1
click at [226, 93] on div "58492864 CUIL / Nombre Afiliado" at bounding box center [239, 96] width 86 height 16
drag, startPoint x: 225, startPoint y: 98, endPoint x: 16, endPoint y: 88, distance: 209.2
click at [16, 88] on mat-sidenav-container "Firma Express Reportes Egresos Devengados Auditorías x Área Auditorías x Usuari…" at bounding box center [365, 186] width 731 height 325
type input "MELO"
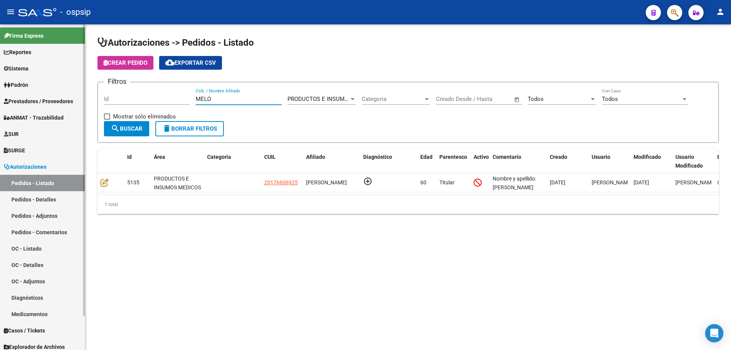
drag, startPoint x: 219, startPoint y: 97, endPoint x: 52, endPoint y: 89, distance: 167.3
click at [52, 89] on mat-sidenav-container "Firma Express Reportes Egresos Devengados Auditorías x Área Auditorías x Usuari…" at bounding box center [365, 186] width 731 height 325
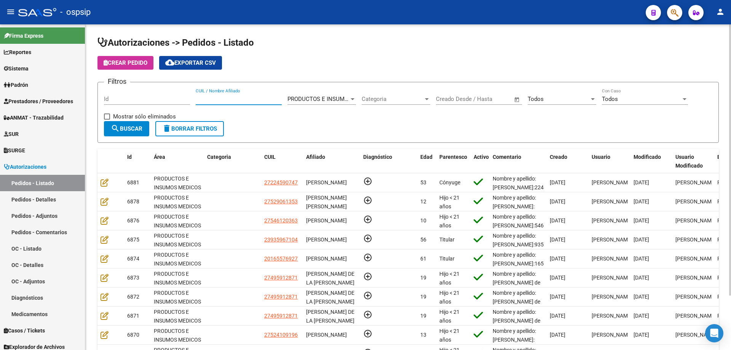
paste input "58123598"
click at [142, 128] on span "search Buscar" at bounding box center [127, 128] width 32 height 7
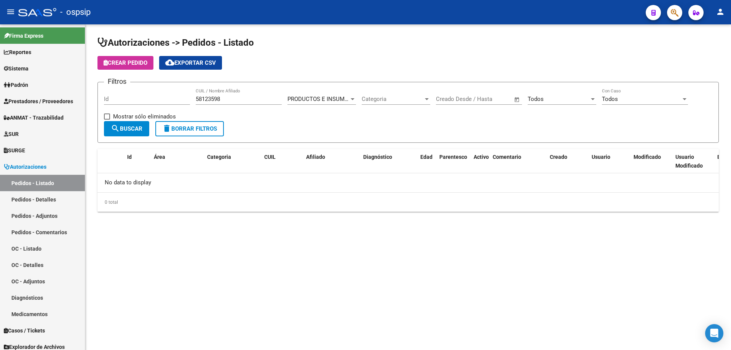
click at [549, 99] on div "Todos" at bounding box center [559, 99] width 62 height 7
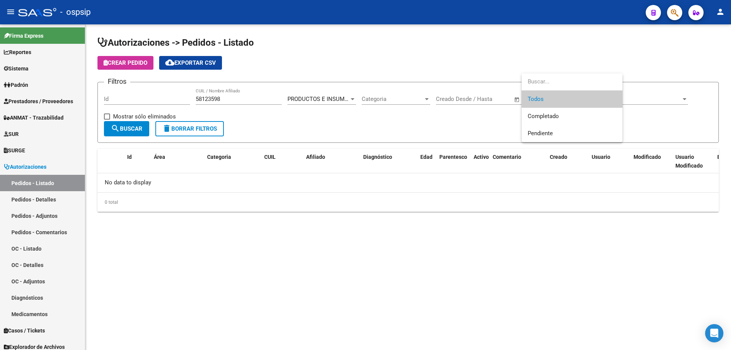
click at [542, 97] on span "Todos" at bounding box center [572, 99] width 89 height 17
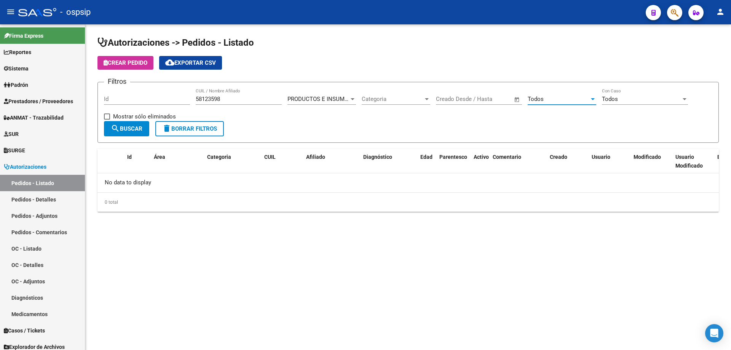
click at [198, 99] on input "58123598" at bounding box center [239, 99] width 86 height 7
type input "58123598"
click at [50, 183] on link "Pedidos - Listado" at bounding box center [42, 183] width 85 height 16
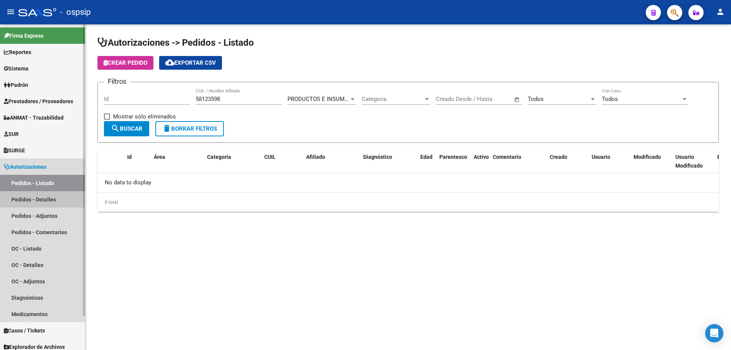
click at [48, 193] on link "Pedidos - Detalles" at bounding box center [42, 199] width 85 height 16
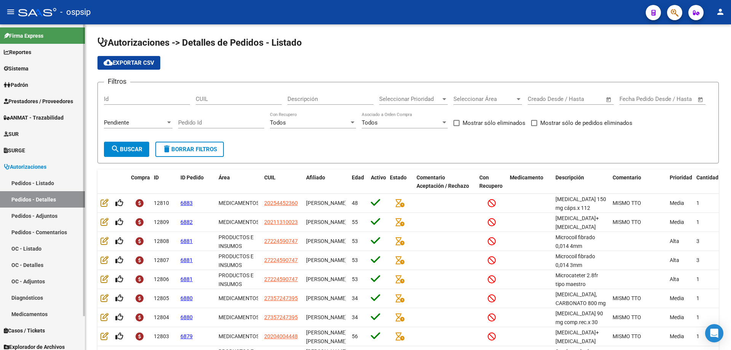
click at [48, 185] on link "Pedidos - Listado" at bounding box center [42, 183] width 85 height 16
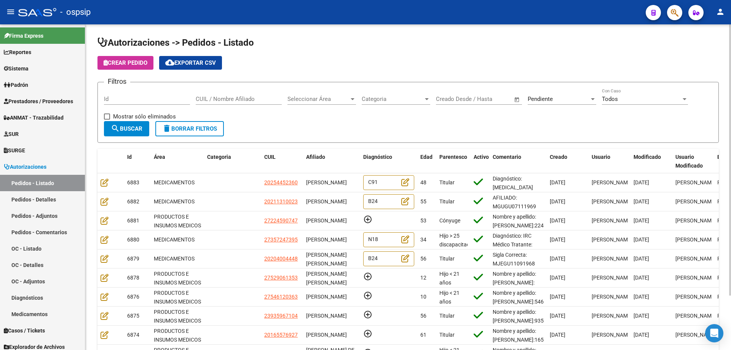
click at [240, 99] on input "CUIL / Nombre Afiliado" at bounding box center [239, 99] width 86 height 7
paste input "58123598"
type input "58123598"
click at [307, 103] on div "Seleccionar Área Seleccionar Área" at bounding box center [321, 96] width 69 height 16
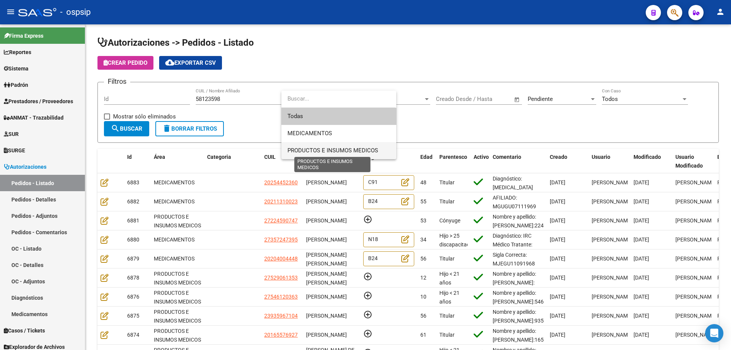
click at [312, 148] on span "PRODUCTOS E INSUMOS MEDICOS" at bounding box center [332, 150] width 91 height 7
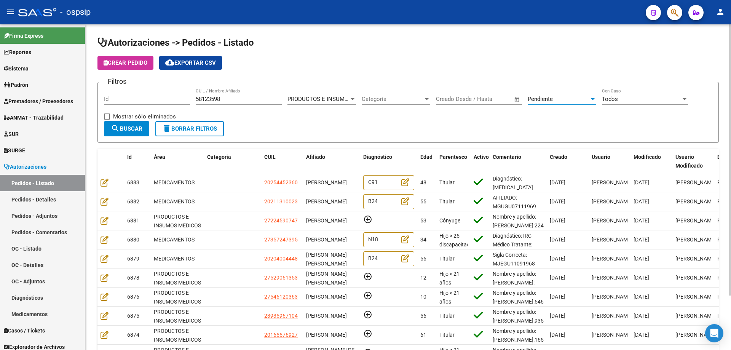
click at [534, 101] on span "Pendiente" at bounding box center [540, 99] width 25 height 7
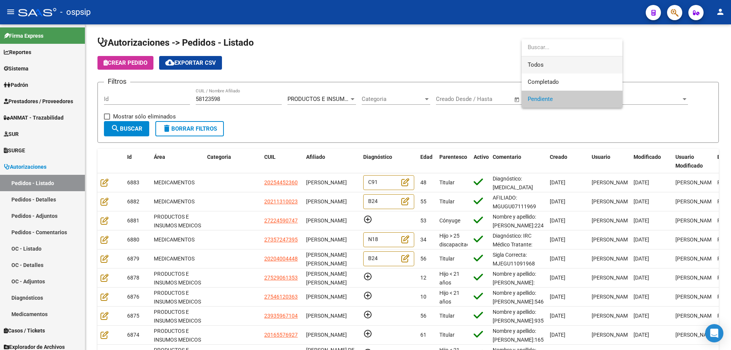
click at [538, 64] on span "Todos" at bounding box center [572, 64] width 89 height 17
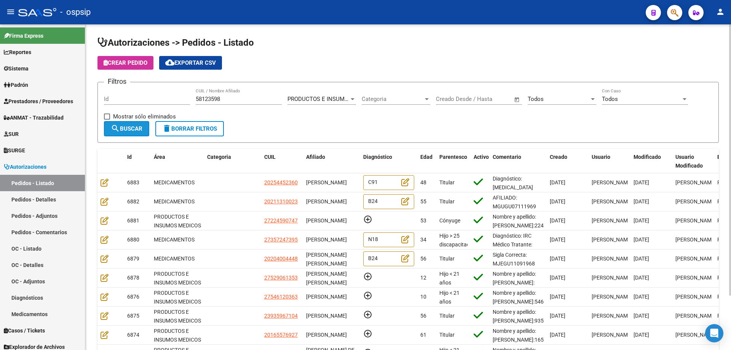
click at [145, 133] on button "search Buscar" at bounding box center [126, 128] width 45 height 15
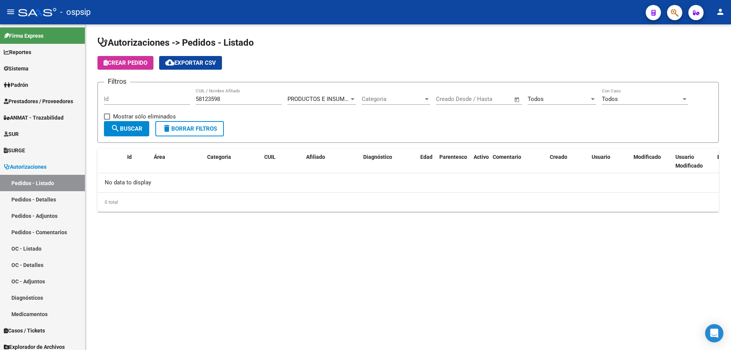
drag, startPoint x: 185, startPoint y: 97, endPoint x: 130, endPoint y: 86, distance: 56.7
click at [131, 85] on form "Filtros Id 58123598 CUIL / Nombre Afiliado PRODUCTOS E INSUMOS MEDICOS Seleccio…" at bounding box center [407, 112] width 621 height 61
paste input "51087254"
type input "51087254"
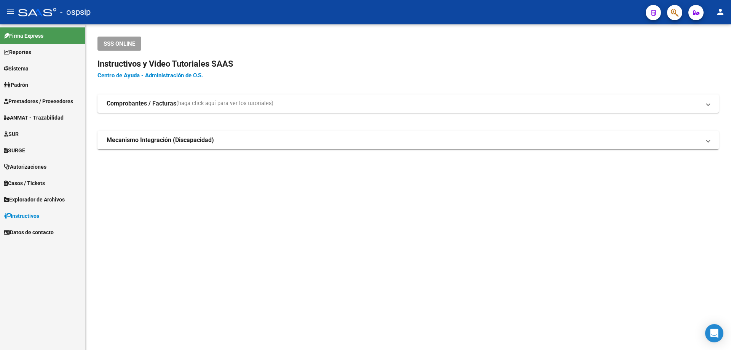
click at [17, 169] on span "Autorizaciones" at bounding box center [25, 167] width 43 height 8
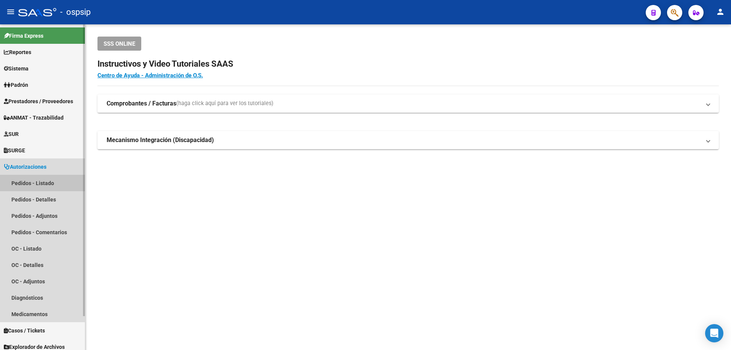
click at [36, 183] on link "Pedidos - Listado" at bounding box center [42, 183] width 85 height 16
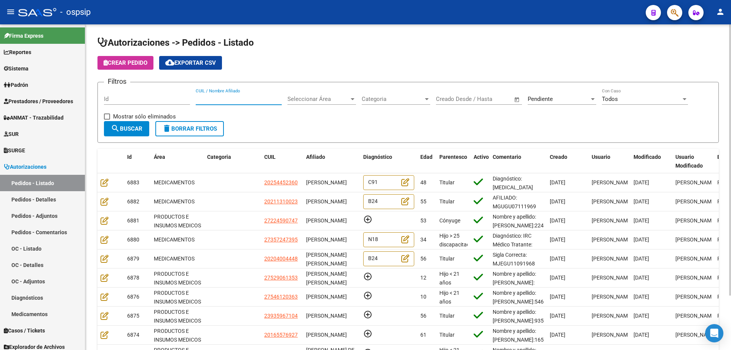
paste input "51087254"
type input "51087254"
click at [581, 97] on div "Pendiente" at bounding box center [559, 99] width 62 height 7
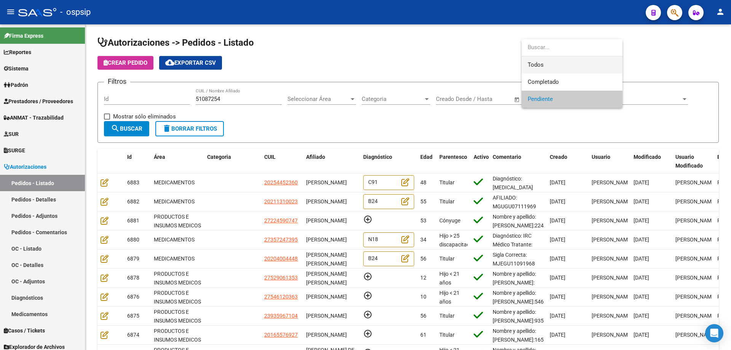
click at [557, 71] on span "Todos" at bounding box center [572, 64] width 89 height 17
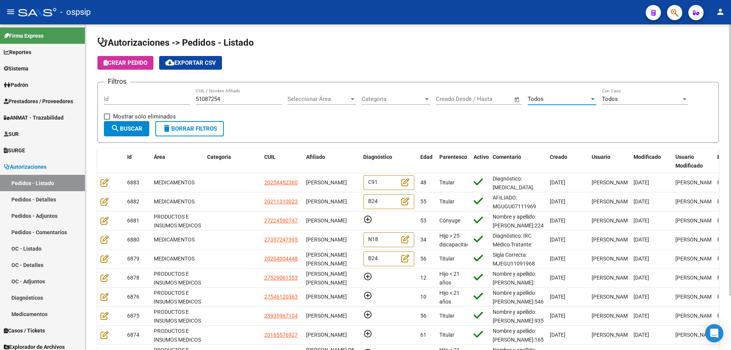
click at [113, 124] on mat-icon "search" at bounding box center [115, 128] width 9 height 9
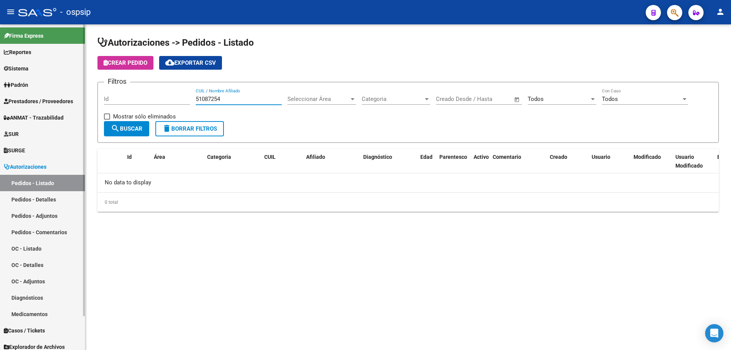
drag, startPoint x: 232, startPoint y: 101, endPoint x: 51, endPoint y: 96, distance: 180.5
click at [51, 96] on mat-sidenav-container "Firma Express Reportes Egresos Devengados Auditorías x Área Auditorías x Usuari…" at bounding box center [365, 186] width 731 height 325
paste input "57818558"
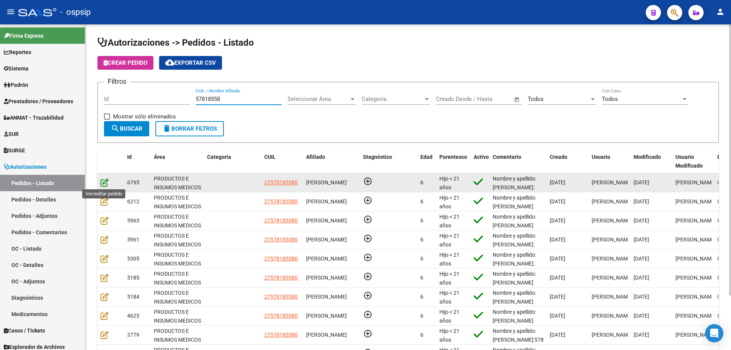
type input "57818558"
click at [102, 182] on icon at bounding box center [104, 182] width 8 height 8
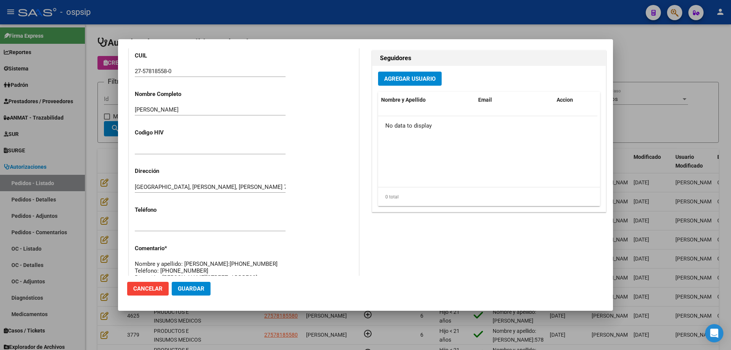
scroll to position [419, 0]
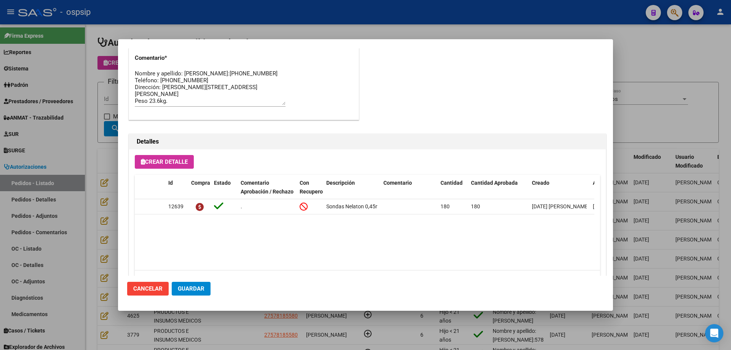
click at [83, 109] on div at bounding box center [365, 175] width 731 height 350
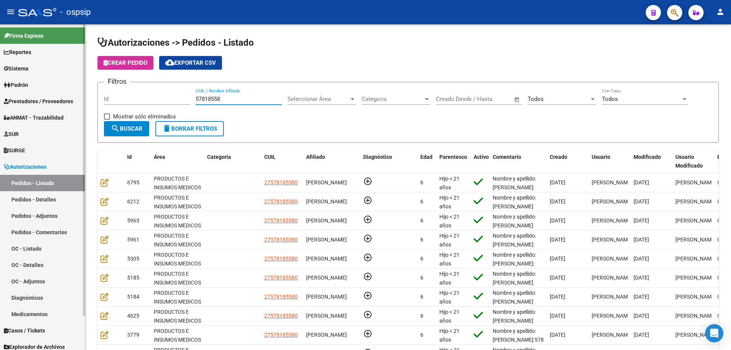
drag, startPoint x: 223, startPoint y: 100, endPoint x: 32, endPoint y: 86, distance: 192.0
click at [32, 86] on mat-sidenav-container "Firma Express Reportes Egresos Devengados Auditorías x Área Auditorías x Usuari…" at bounding box center [365, 186] width 731 height 325
paste input "49852164"
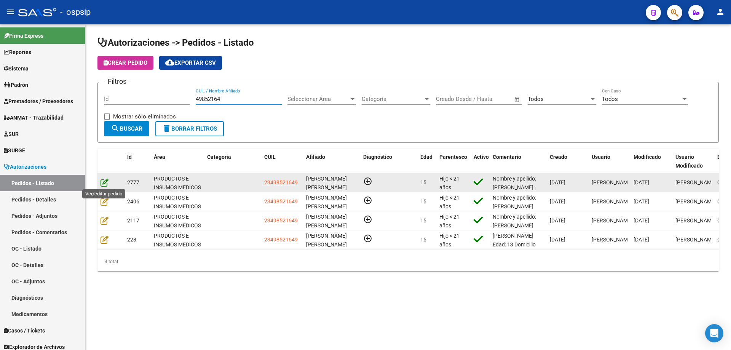
type input "49852164"
click at [102, 182] on icon at bounding box center [104, 182] width 8 height 8
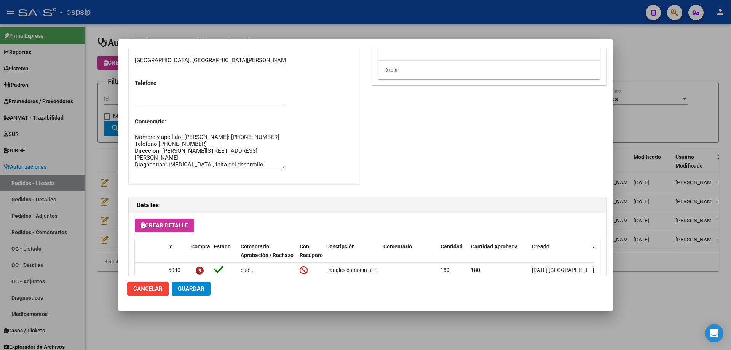
scroll to position [456, 0]
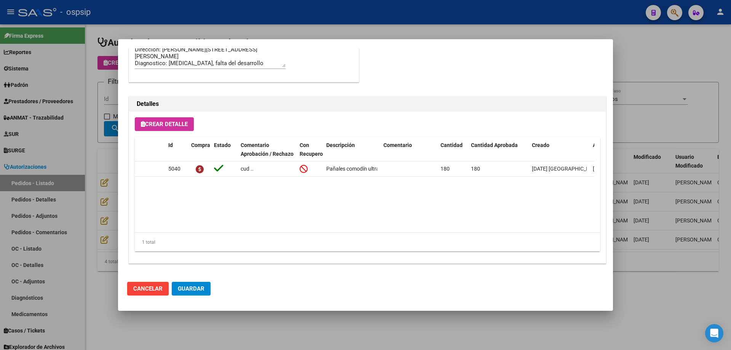
click at [80, 203] on div at bounding box center [365, 175] width 731 height 350
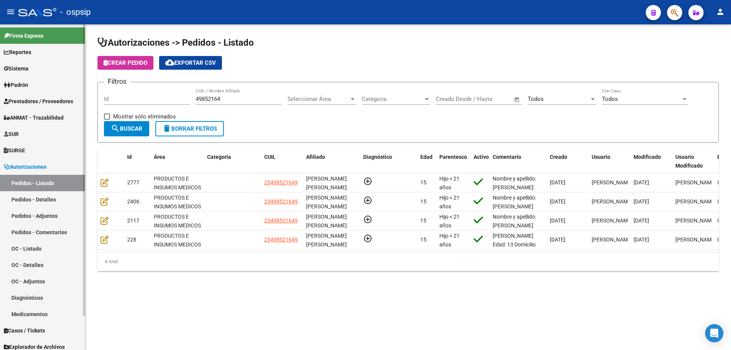
drag, startPoint x: 228, startPoint y: 96, endPoint x: 0, endPoint y: 84, distance: 228.3
click at [0, 84] on mat-sidenav-container "Firma Express Reportes Egresos Devengados Auditorías x Área Auditorías x Usuari…" at bounding box center [365, 186] width 731 height 325
paste input "47639361"
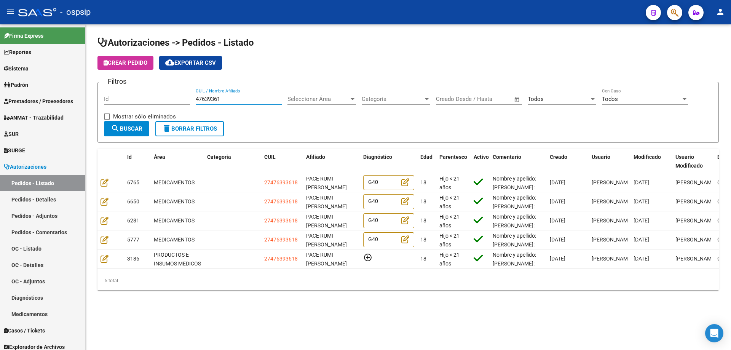
type input "47639361"
click at [325, 100] on span "Seleccionar Área" at bounding box center [318, 99] width 62 height 7
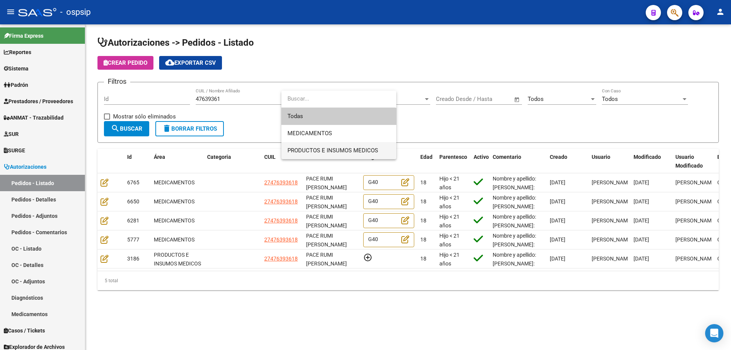
click at [333, 151] on span "PRODUCTOS E INSUMOS MEDICOS" at bounding box center [332, 150] width 91 height 7
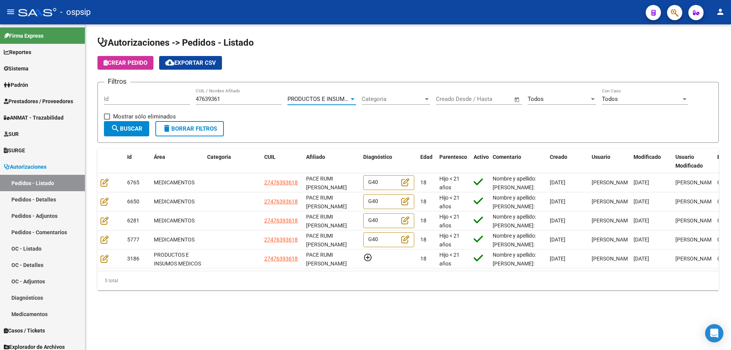
click at [137, 133] on button "search Buscar" at bounding box center [126, 128] width 45 height 15
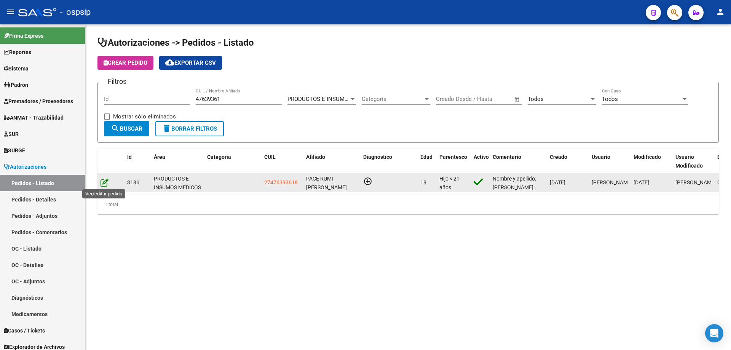
click at [108, 182] on icon at bounding box center [104, 182] width 8 height 8
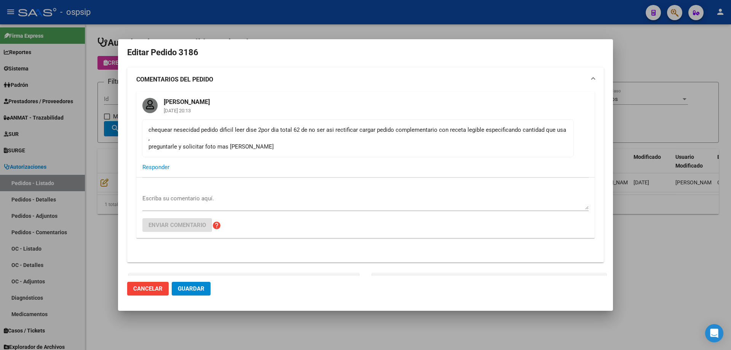
scroll to position [0, 0]
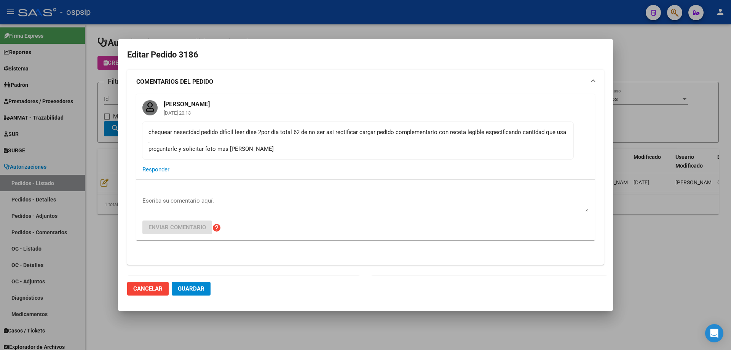
click at [115, 157] on div at bounding box center [365, 175] width 731 height 350
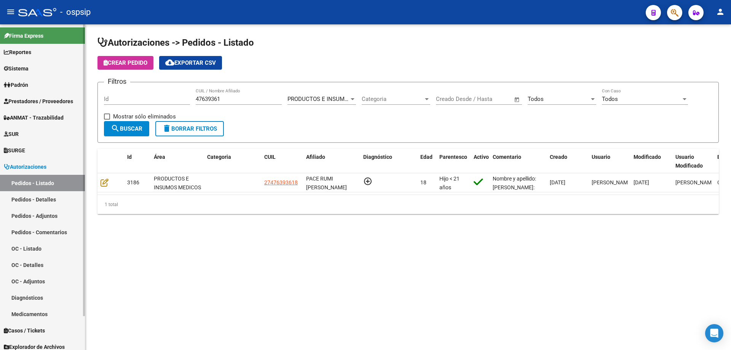
drag, startPoint x: 228, startPoint y: 95, endPoint x: 69, endPoint y: 95, distance: 159.5
click at [69, 95] on mat-sidenav-container "Firma Express Reportes Egresos Devengados Auditorías x Área Auditorías x Usuari…" at bounding box center [365, 186] width 731 height 325
click at [241, 103] on div "47639361 CUIL / Nombre Afiliado" at bounding box center [239, 96] width 86 height 16
drag, startPoint x: 242, startPoint y: 100, endPoint x: 133, endPoint y: 107, distance: 109.1
click at [133, 107] on div "Filtros Id 47639361 CUIL / Nombre Afiliado PRODUCTOS E INSUMOS MEDICOS Seleccio…" at bounding box center [408, 104] width 608 height 33
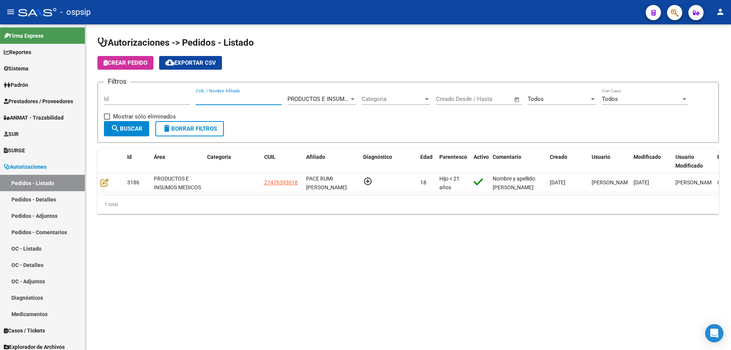
paste input "54667744"
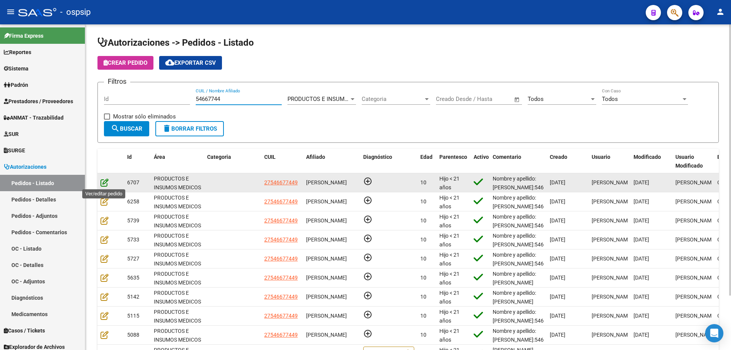
type input "54667744"
click at [103, 183] on icon at bounding box center [104, 182] width 8 height 8
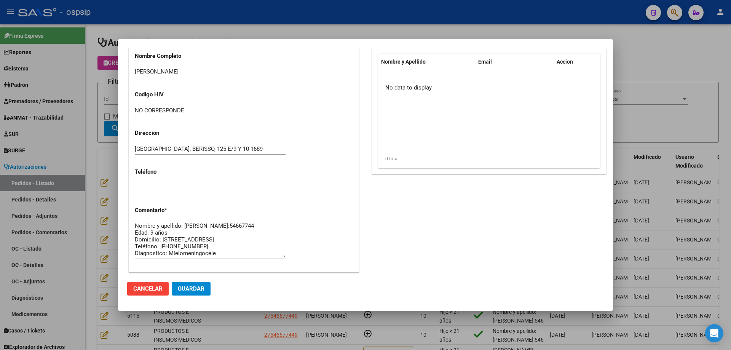
scroll to position [456, 0]
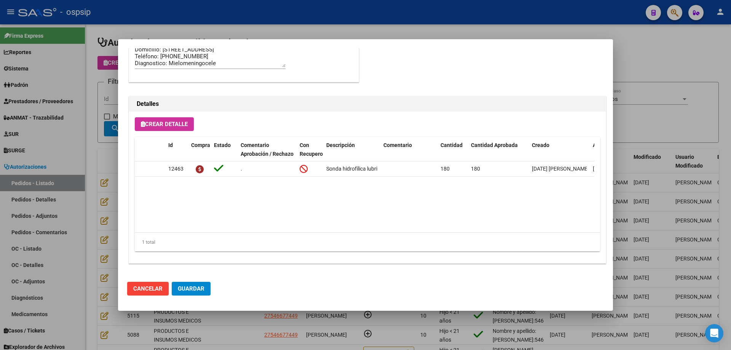
click at [110, 196] on div at bounding box center [365, 175] width 731 height 350
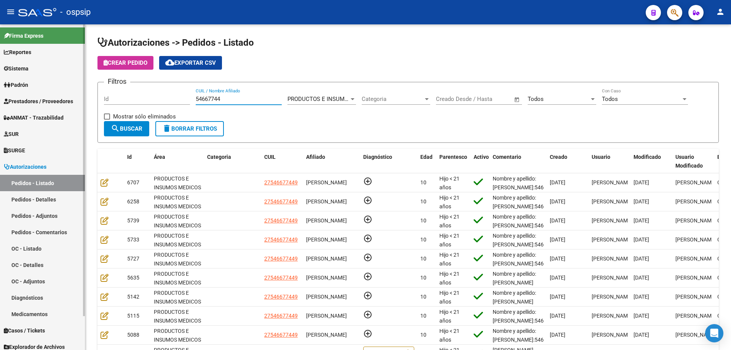
drag, startPoint x: 234, startPoint y: 99, endPoint x: 0, endPoint y: 85, distance: 234.5
click at [0, 85] on mat-sidenav-container "Firma Express Reportes Egresos Devengados Auditorías x Área Auditorías x Usuari…" at bounding box center [365, 186] width 731 height 325
paste input "42833181"
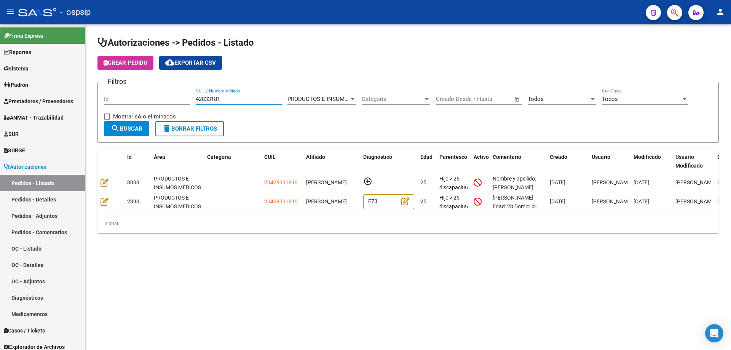
type input "42833181"
drag, startPoint x: 238, startPoint y: 97, endPoint x: 41, endPoint y: 90, distance: 196.9
click at [42, 90] on mat-sidenav-container "Firma Express Reportes Egresos Devengados Auditorías x Área Auditorías x Usuari…" at bounding box center [365, 186] width 731 height 325
paste input "44299697"
type input "44299697"
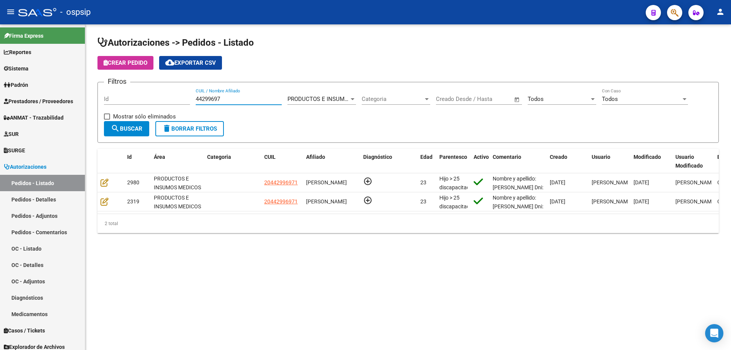
drag, startPoint x: 161, startPoint y: 91, endPoint x: 117, endPoint y: 86, distance: 44.5
click at [117, 88] on div "Filtros Id 44299697 CUIL / Nombre Afiliado PRODUCTOS E INSUMOS MEDICOS Seleccio…" at bounding box center [408, 104] width 608 height 33
paste input "44545083"
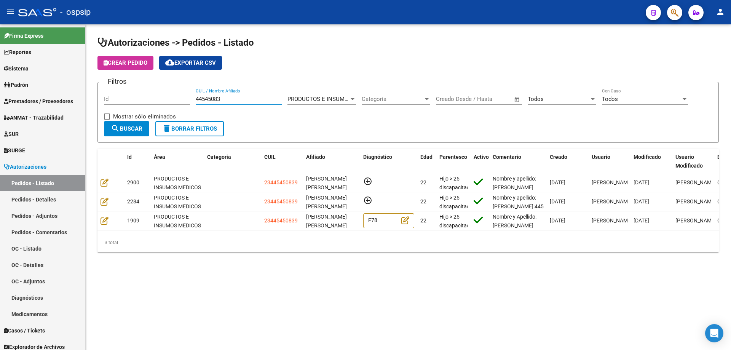
type input "44545083"
drag, startPoint x: 239, startPoint y: 97, endPoint x: 14, endPoint y: 78, distance: 225.4
click at [14, 78] on mat-sidenav-container "Firma Express Reportes Egresos Devengados Auditorías x Área Auditorías x Usuari…" at bounding box center [365, 186] width 731 height 325
paste input "52783026"
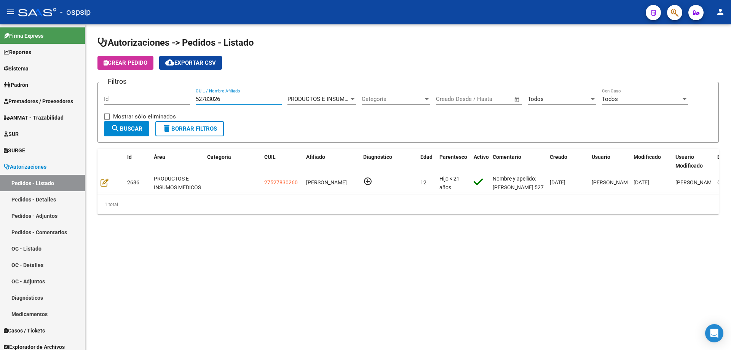
type input "52783026"
drag, startPoint x: 245, startPoint y: 100, endPoint x: 74, endPoint y: 86, distance: 171.8
click at [74, 86] on mat-sidenav-container "Firma Express Reportes Egresos Devengados Auditorías x Área Auditorías x Usuari…" at bounding box center [365, 186] width 731 height 325
paste input "59918096"
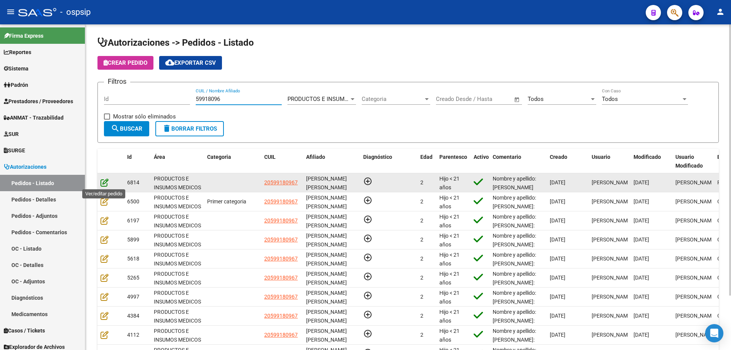
type input "59918096"
click at [100, 185] on icon at bounding box center [104, 182] width 8 height 8
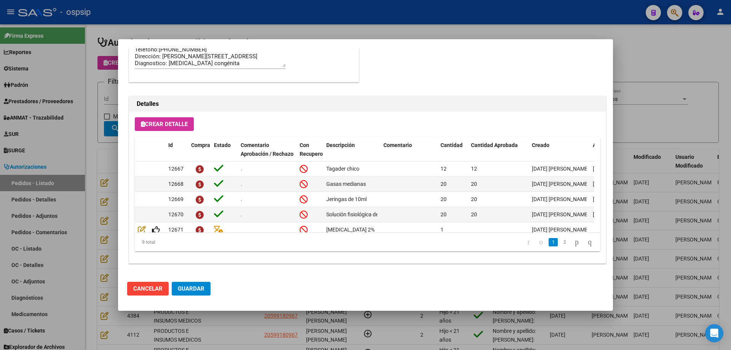
click at [87, 190] on div at bounding box center [365, 175] width 731 height 350
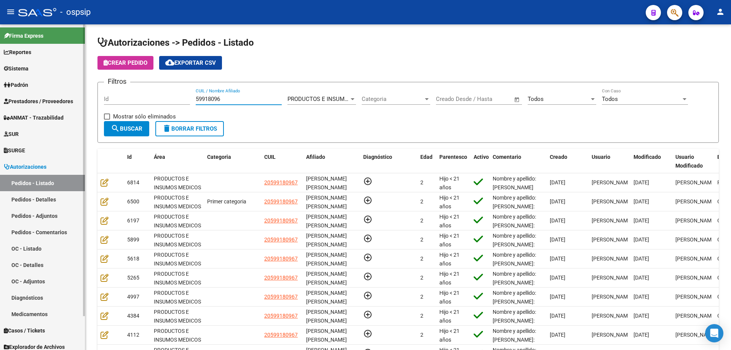
drag, startPoint x: 262, startPoint y: 99, endPoint x: 0, endPoint y: 92, distance: 261.6
click at [0, 92] on mat-sidenav-container "Firma Express Reportes Egresos Devengados Auditorías x Área Auditorías x Usuari…" at bounding box center [365, 186] width 731 height 325
paste input "41584017"
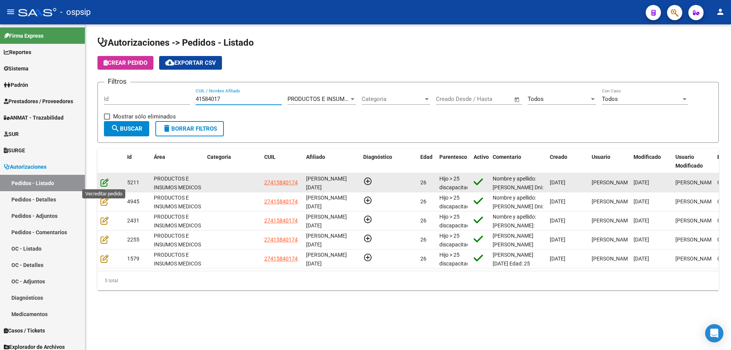
type input "41584017"
click at [106, 184] on icon at bounding box center [104, 182] width 8 height 8
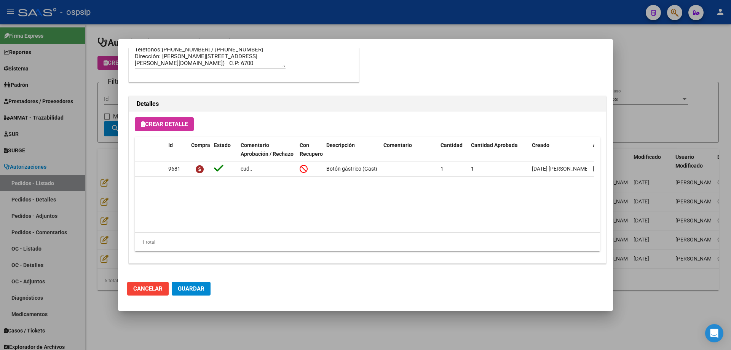
click at [86, 175] on div at bounding box center [365, 175] width 731 height 350
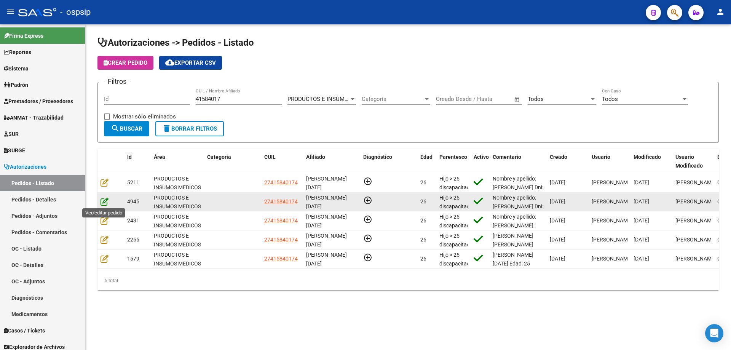
click at [103, 199] on icon at bounding box center [104, 201] width 8 height 8
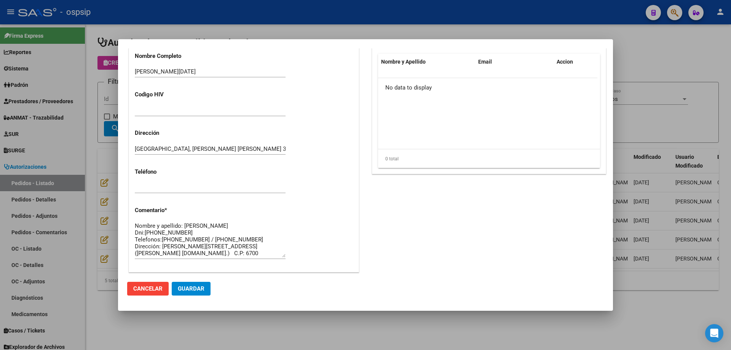
scroll to position [419, 0]
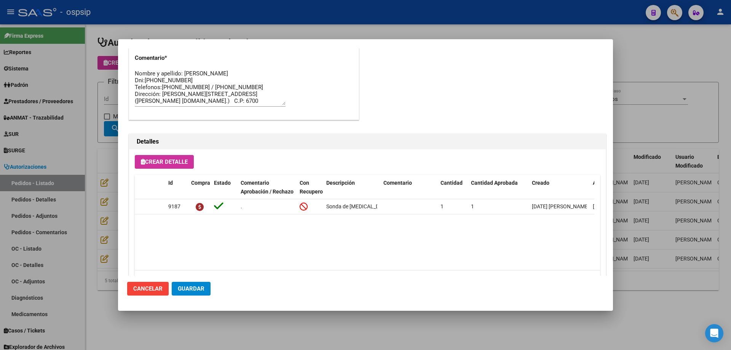
click at [107, 156] on div at bounding box center [365, 175] width 731 height 350
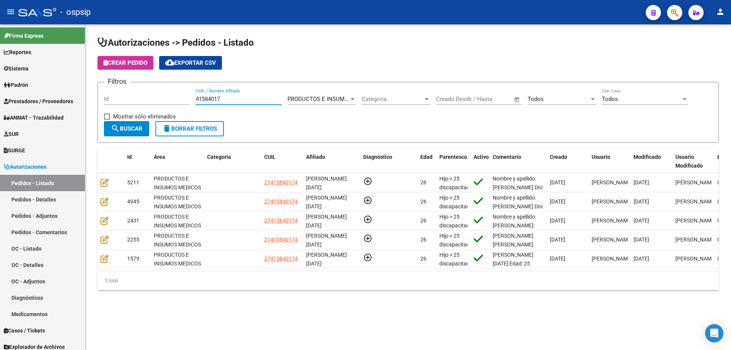
drag, startPoint x: 241, startPoint y: 102, endPoint x: 108, endPoint y: 99, distance: 132.1
click at [108, 99] on div "Filtros Id 41584017 CUIL / Nombre Afiliado PRODUCTOS E INSUMOS MEDICOS Seleccio…" at bounding box center [408, 104] width 608 height 33
paste input "56951184"
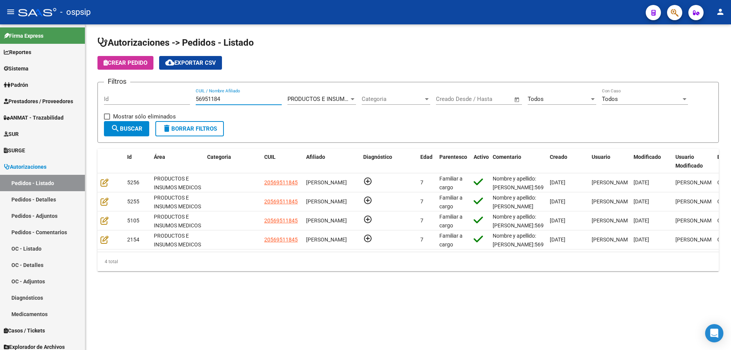
type input "56951184"
drag, startPoint x: 242, startPoint y: 101, endPoint x: 21, endPoint y: 83, distance: 222.0
click at [21, 83] on mat-sidenav-container "Firma Express Reportes Egresos Devengados Auditorías x Área Auditorías x Usuari…" at bounding box center [365, 186] width 731 height 325
paste input "96203091"
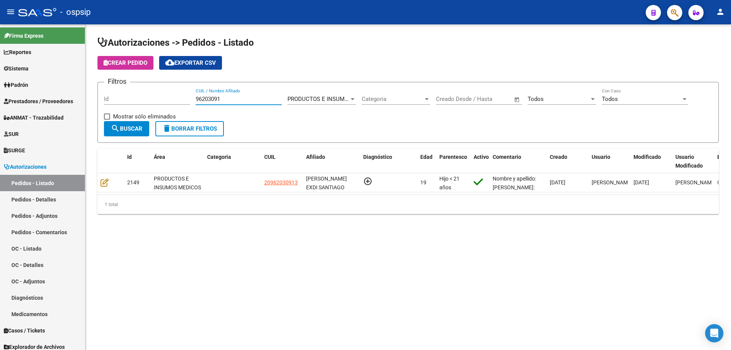
type input "96203091"
drag, startPoint x: 262, startPoint y: 100, endPoint x: 0, endPoint y: 73, distance: 263.3
click at [0, 73] on mat-sidenav-container "Firma Express Reportes Egresos Devengados Auditorías x Área Auditorías x Usuari…" at bounding box center [365, 186] width 731 height 325
paste input "54140491"
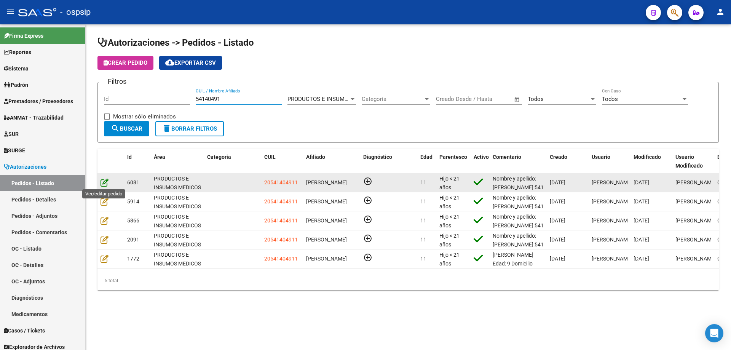
type input "54140491"
click at [107, 183] on icon at bounding box center [104, 182] width 8 height 8
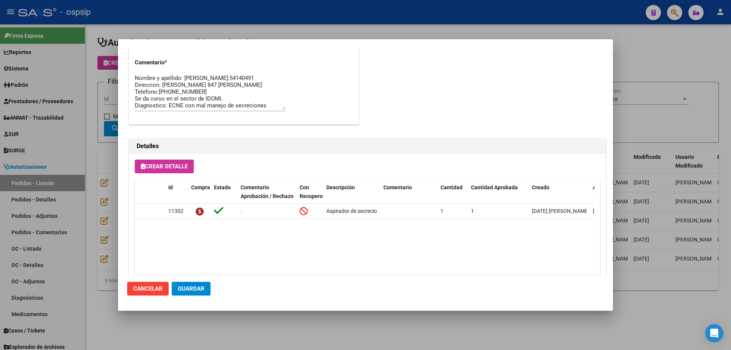
scroll to position [456, 0]
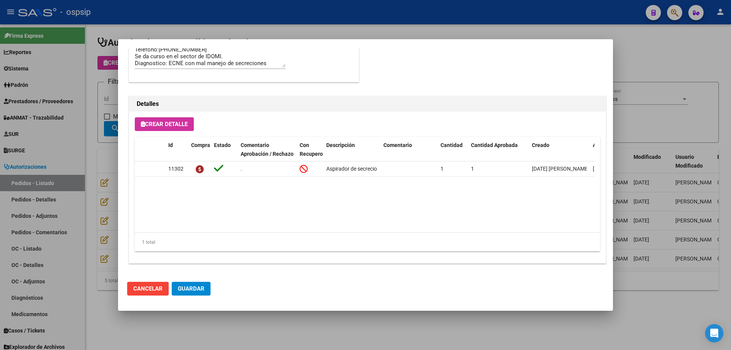
click at [84, 164] on div at bounding box center [365, 175] width 731 height 350
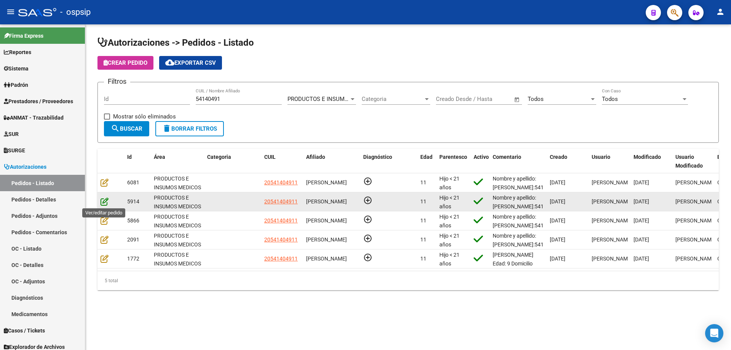
click at [105, 202] on icon at bounding box center [104, 201] width 8 height 8
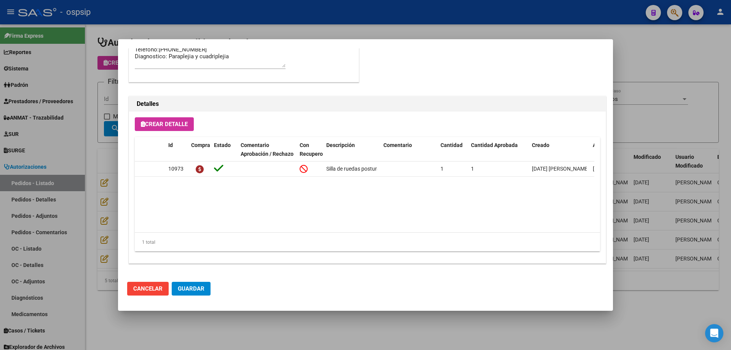
click at [69, 171] on div at bounding box center [365, 175] width 731 height 350
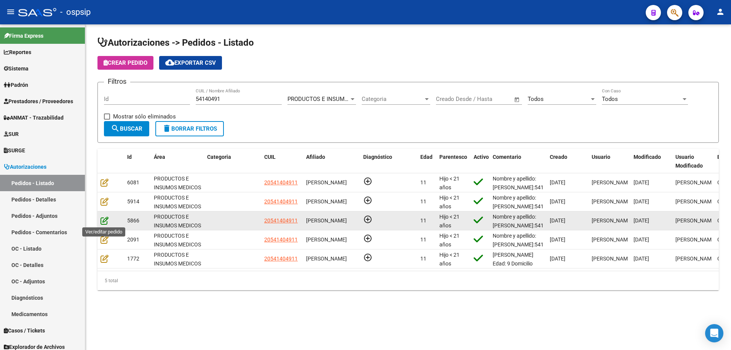
click at [108, 222] on icon at bounding box center [104, 220] width 8 height 8
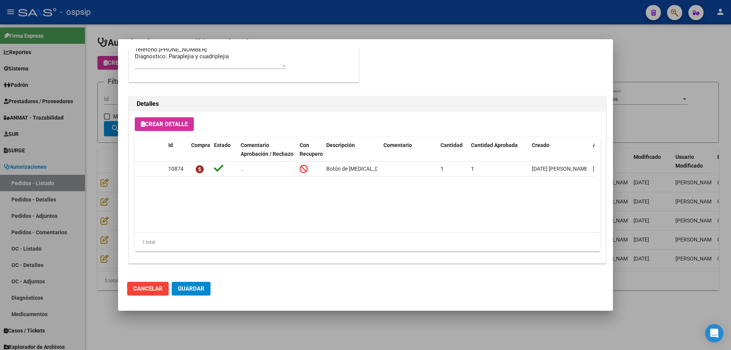
click at [95, 188] on div at bounding box center [365, 175] width 731 height 350
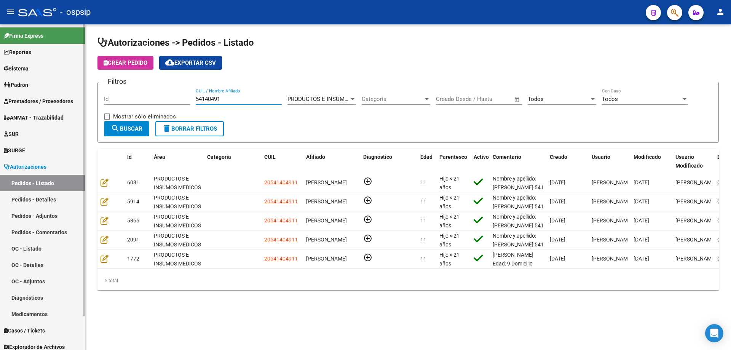
drag, startPoint x: 230, startPoint y: 98, endPoint x: 0, endPoint y: 86, distance: 230.6
click at [0, 86] on mat-sidenav-container "Firma Express Reportes Egresos Devengados Auditorías x Área Auditorías x Usuari…" at bounding box center [365, 186] width 731 height 325
paste input "55810917"
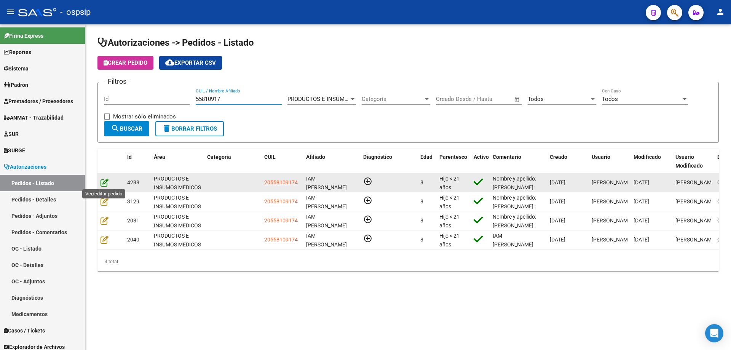
type input "55810917"
click at [102, 184] on icon at bounding box center [104, 182] width 8 height 8
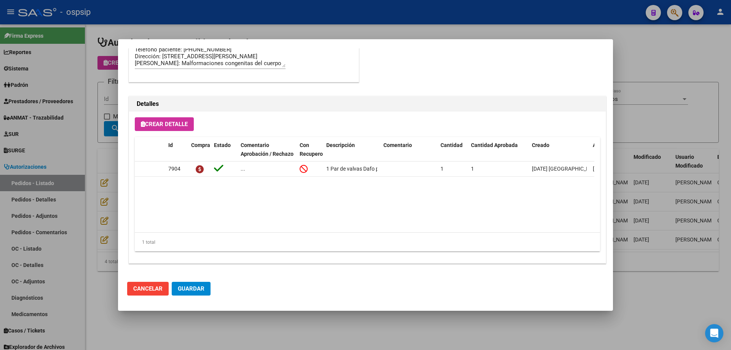
click at [94, 146] on div at bounding box center [365, 175] width 731 height 350
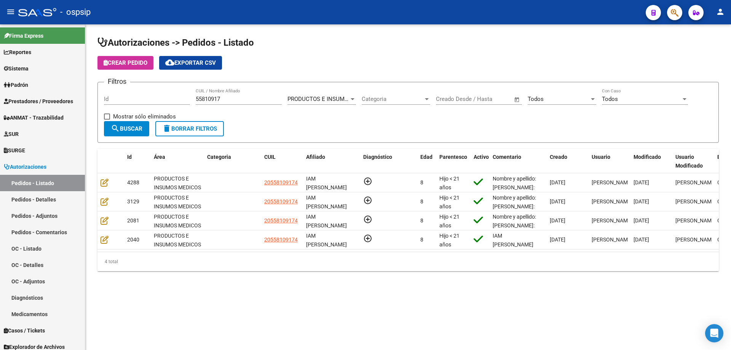
click at [229, 102] on div "55810917 CUIL / Nombre Afiliado" at bounding box center [239, 96] width 86 height 16
drag, startPoint x: 230, startPoint y: 102, endPoint x: 160, endPoint y: 102, distance: 69.3
click at [160, 102] on div "Filtros Id 55810917 CUIL / Nombre Afiliado PRODUCTOS E INSUMOS MEDICOS Seleccio…" at bounding box center [408, 104] width 608 height 33
paste input "43586352"
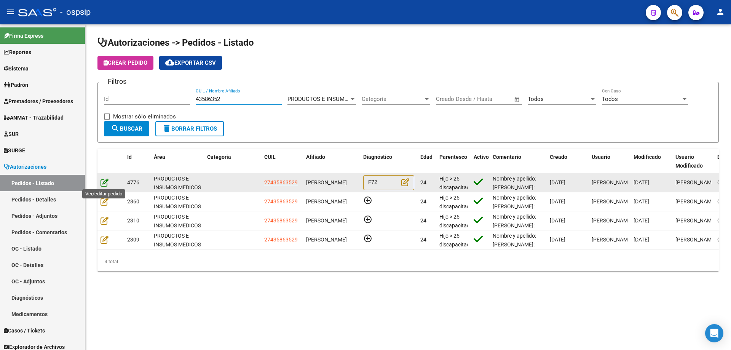
type input "43586352"
click at [106, 182] on icon at bounding box center [104, 182] width 8 height 8
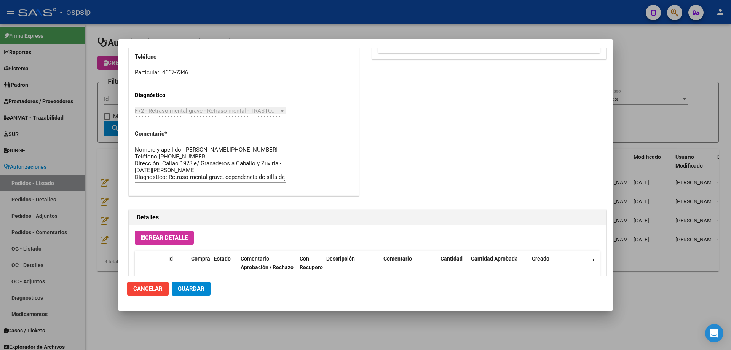
scroll to position [495, 0]
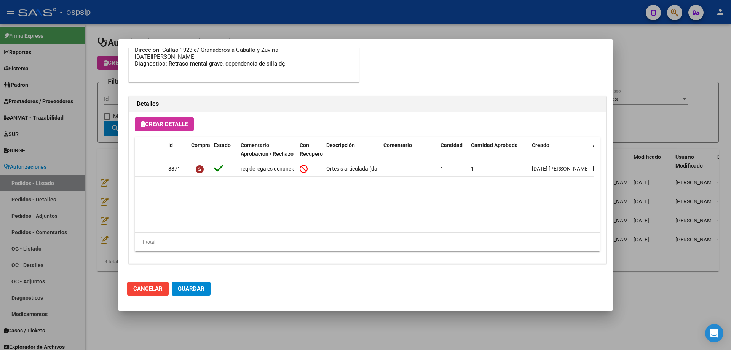
click at [108, 162] on div at bounding box center [365, 175] width 731 height 350
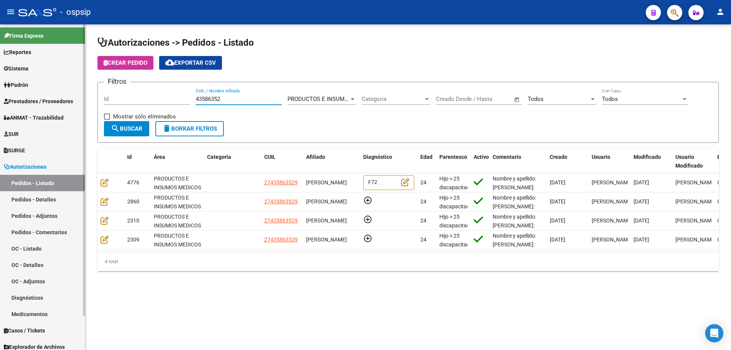
drag, startPoint x: 238, startPoint y: 99, endPoint x: 70, endPoint y: 91, distance: 168.1
click at [70, 91] on mat-sidenav-container "Firma Express Reportes Egresos Devengados Auditorías x Área Auditorías x Usuari…" at bounding box center [365, 186] width 731 height 325
paste input "50530121"
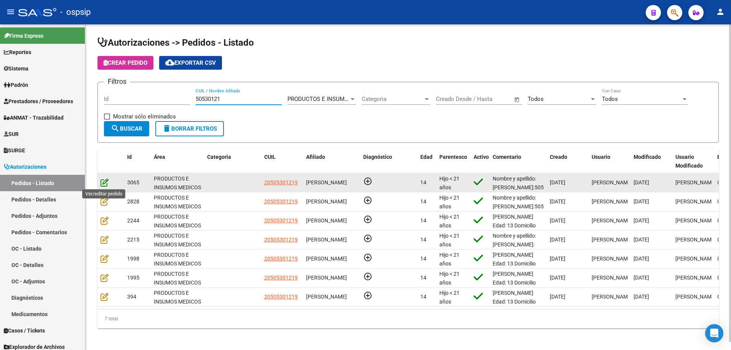
type input "50530121"
click at [103, 182] on icon at bounding box center [104, 182] width 8 height 8
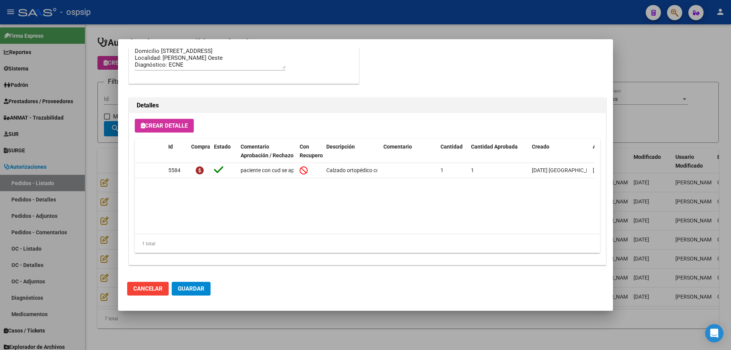
scroll to position [625, 0]
click at [104, 156] on div at bounding box center [365, 175] width 731 height 350
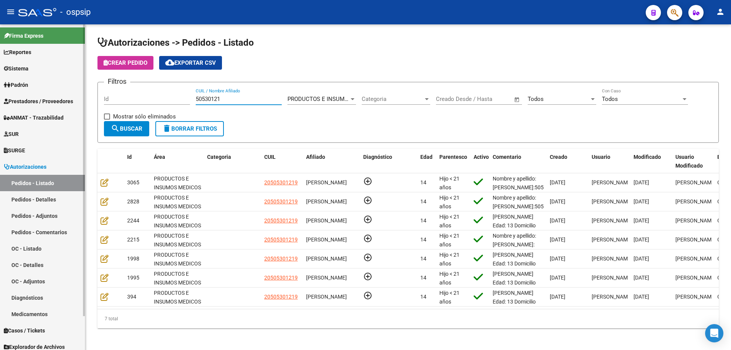
drag, startPoint x: 232, startPoint y: 99, endPoint x: 0, endPoint y: 99, distance: 232.2
click at [0, 99] on mat-sidenav-container "Firma Express Reportes Egresos Devengados Auditorías x Área Auditorías x Usuari…" at bounding box center [365, 186] width 731 height 325
paste input "53411785"
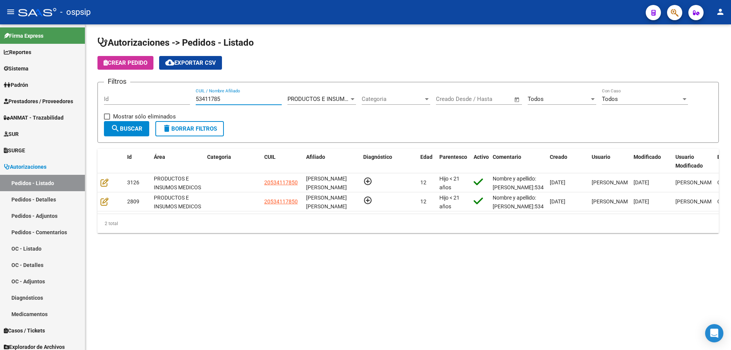
type input "53411785"
drag, startPoint x: 249, startPoint y: 96, endPoint x: 0, endPoint y: 85, distance: 248.9
click at [0, 85] on mat-sidenav-container "Firma Express Reportes Egresos Devengados Auditorías x Área Auditorías x Usuari…" at bounding box center [365, 186] width 731 height 325
paste input "40399918"
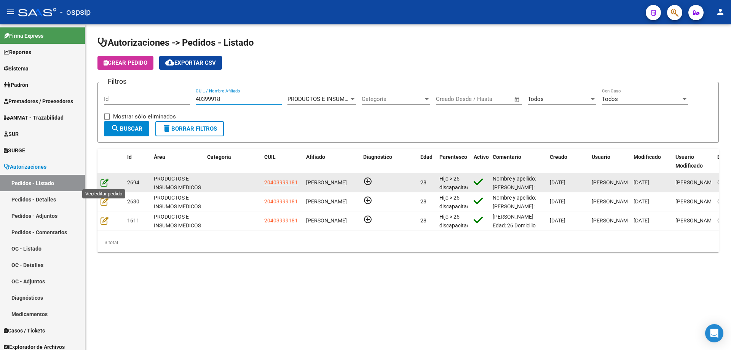
type input "40399918"
click at [108, 185] on icon at bounding box center [104, 182] width 8 height 8
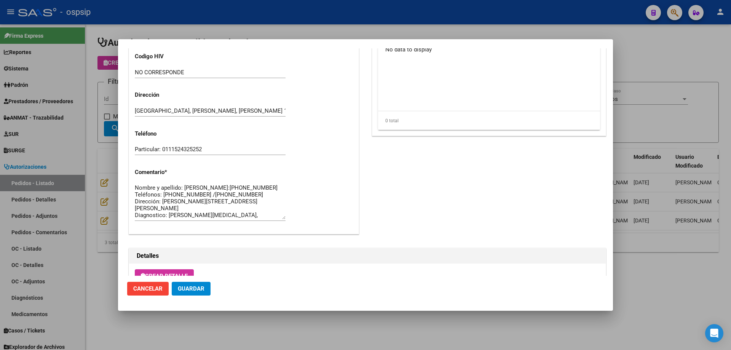
scroll to position [685, 0]
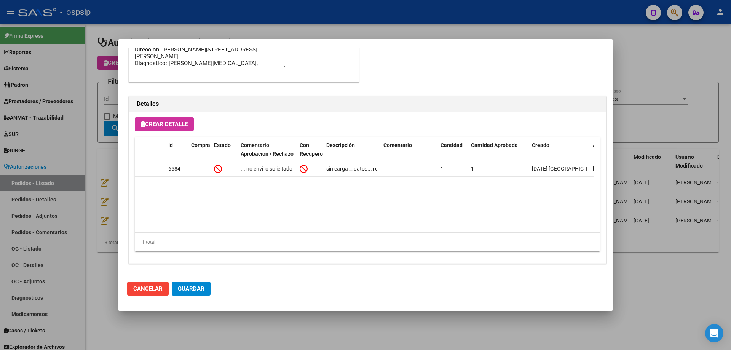
click at [101, 126] on div at bounding box center [365, 175] width 731 height 350
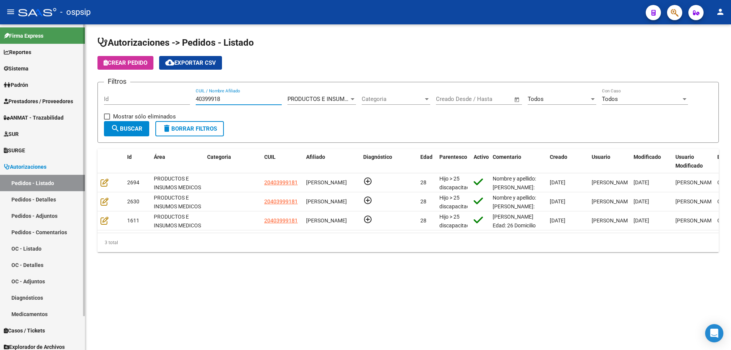
drag, startPoint x: 232, startPoint y: 100, endPoint x: 0, endPoint y: 69, distance: 234.3
click at [20, 78] on mat-sidenav-container "Firma Express Reportes Egresos Devengados Auditorías x Área Auditorías x Usuari…" at bounding box center [365, 186] width 731 height 325
paste input "48857706"
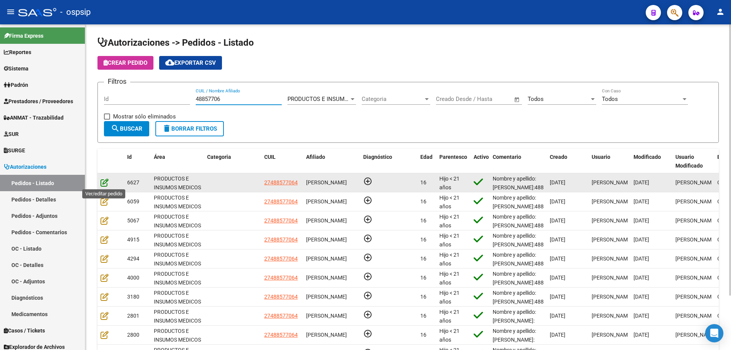
type input "48857706"
click at [103, 182] on icon at bounding box center [104, 182] width 8 height 8
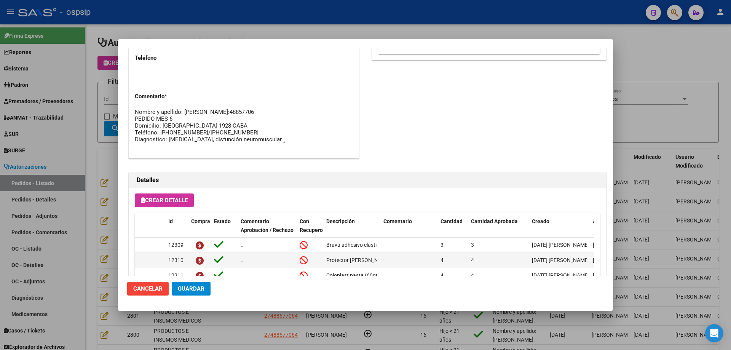
scroll to position [456, 0]
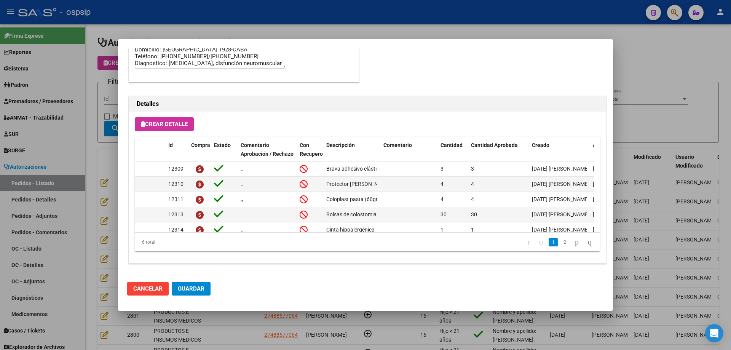
click at [105, 94] on div at bounding box center [365, 175] width 731 height 350
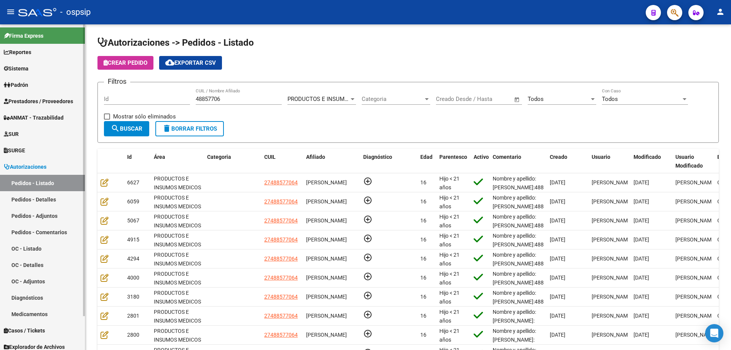
drag, startPoint x: 236, startPoint y: 97, endPoint x: 78, endPoint y: 92, distance: 158.0
click at [78, 92] on mat-sidenav-container "Firma Express Reportes Egresos Devengados Auditorías x Área Auditorías x Usuari…" at bounding box center [365, 186] width 731 height 325
paste input "52906135"
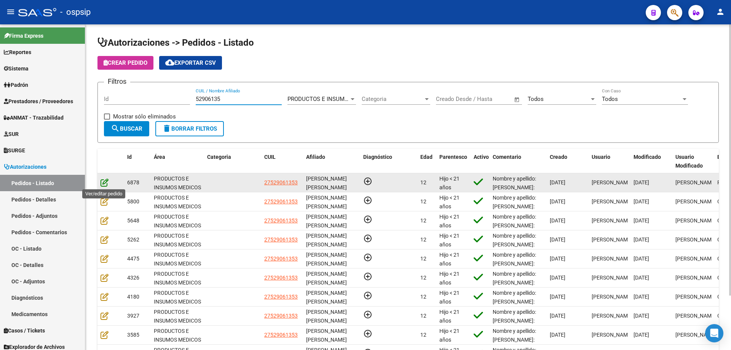
type input "52906135"
click at [104, 180] on icon at bounding box center [104, 182] width 8 height 8
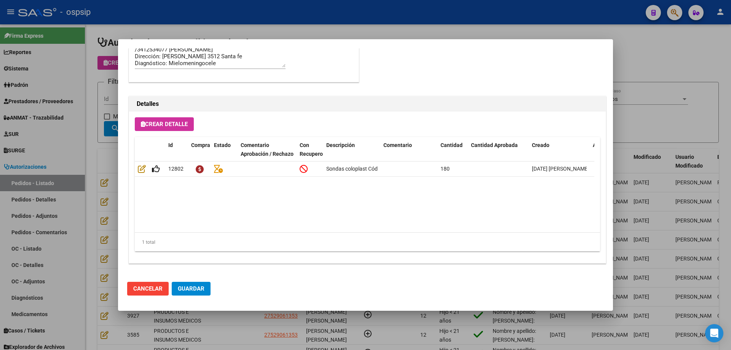
click at [110, 195] on div at bounding box center [365, 175] width 731 height 350
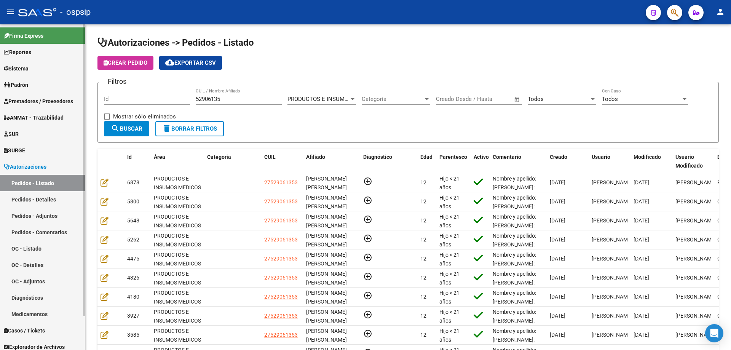
drag, startPoint x: 88, startPoint y: 96, endPoint x: 0, endPoint y: 80, distance: 89.4
click at [0, 83] on mat-sidenav-container "Firma Express Reportes Egresos Devengados Auditorías x Área Auditorías x Usuari…" at bounding box center [365, 186] width 731 height 325
paste input "58041484"
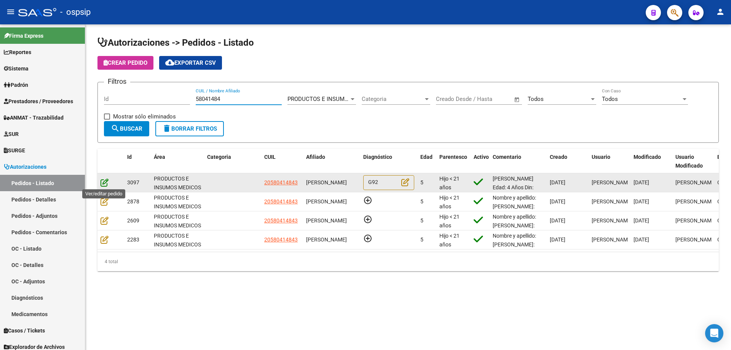
type input "58041484"
click at [106, 183] on icon at bounding box center [104, 182] width 8 height 8
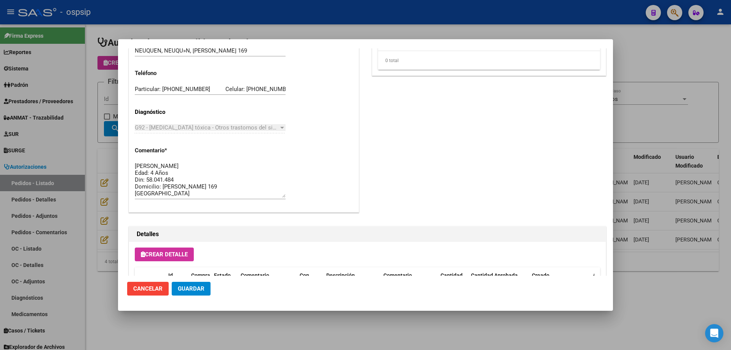
scroll to position [663, 0]
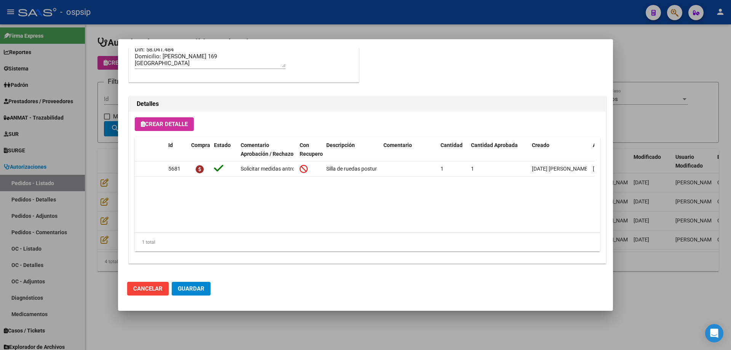
click at [71, 179] on div at bounding box center [365, 175] width 731 height 350
